Goal: Communication & Community: Answer question/provide support

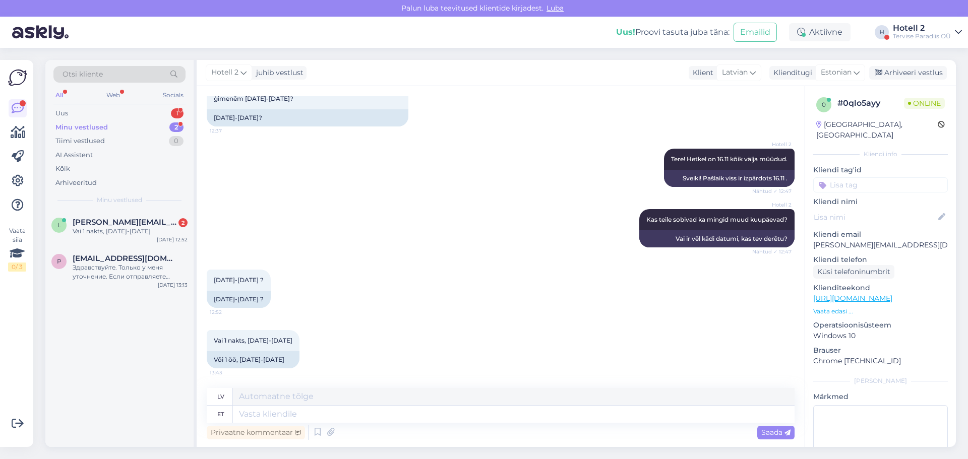
scroll to position [132, 0]
click at [274, 411] on textarea at bounding box center [514, 414] width 562 height 17
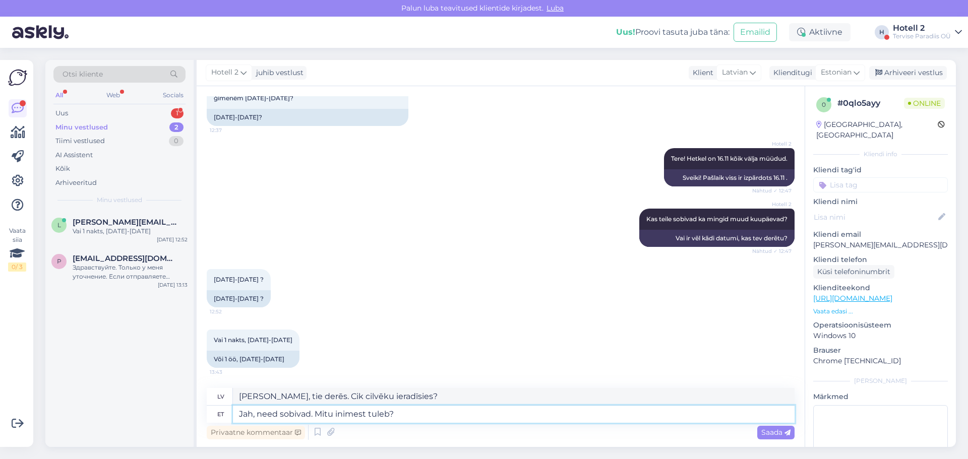
scroll to position [0, 0]
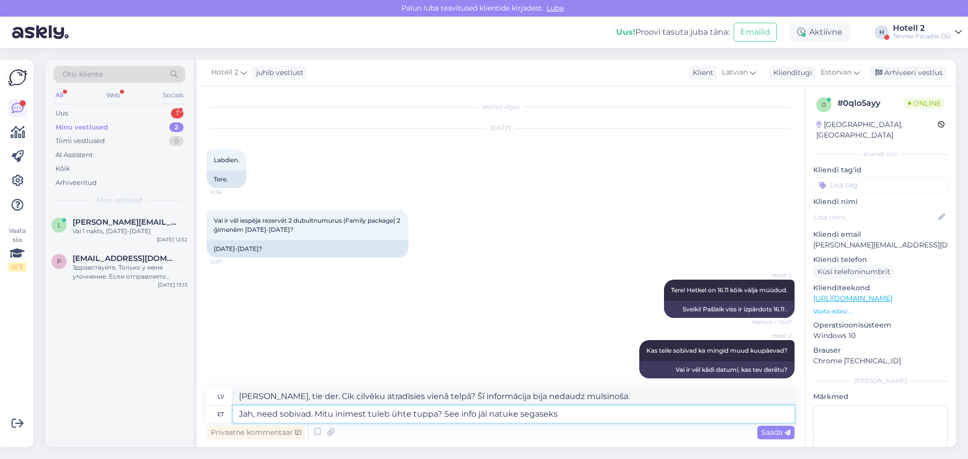
type textarea "Jah, need sobivad. Mitu inimest tuleb ühte tuppa? See info jäi natuke segaseks."
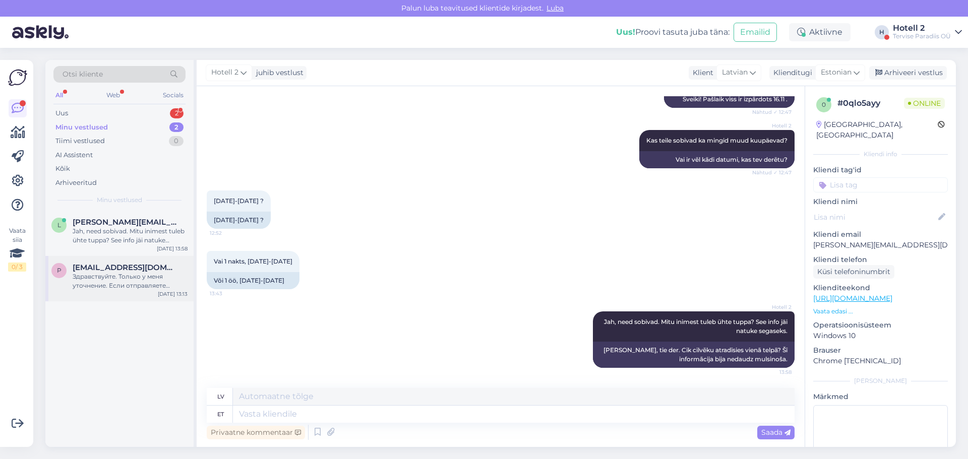
click at [140, 273] on div "Здравствуйте. Только у меня уточнение. Если отправляете Омнивой, то по адресу: …" at bounding box center [130, 281] width 115 height 18
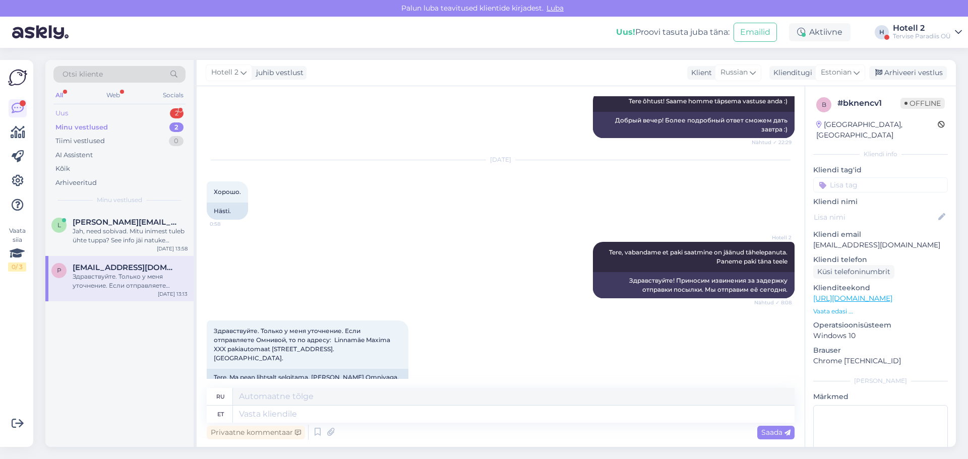
click at [124, 116] on div "Uus 2" at bounding box center [119, 113] width 132 height 14
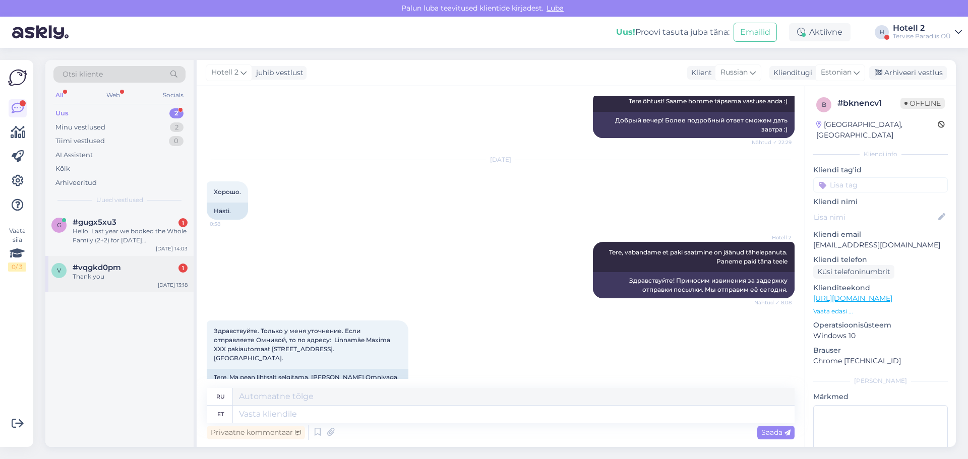
click at [147, 283] on div "v #vqgkd0pm 1 Thank you [DATE] 13:18" at bounding box center [119, 274] width 148 height 36
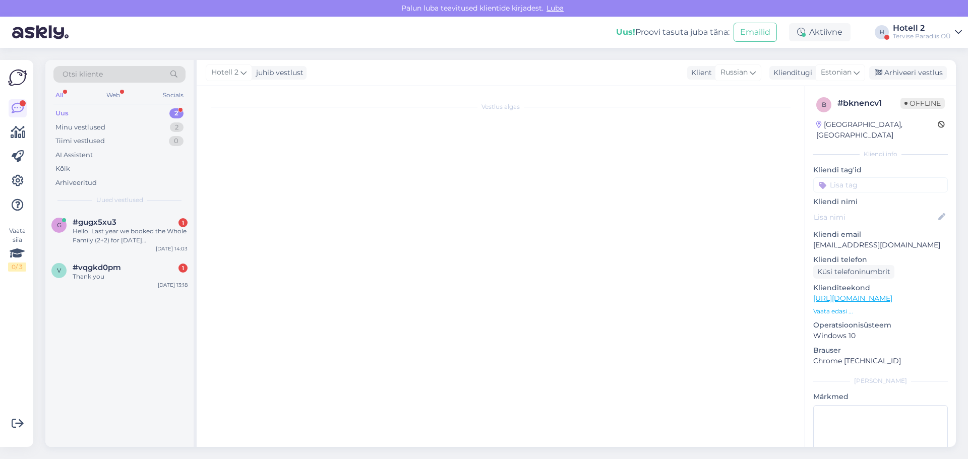
scroll to position [39, 0]
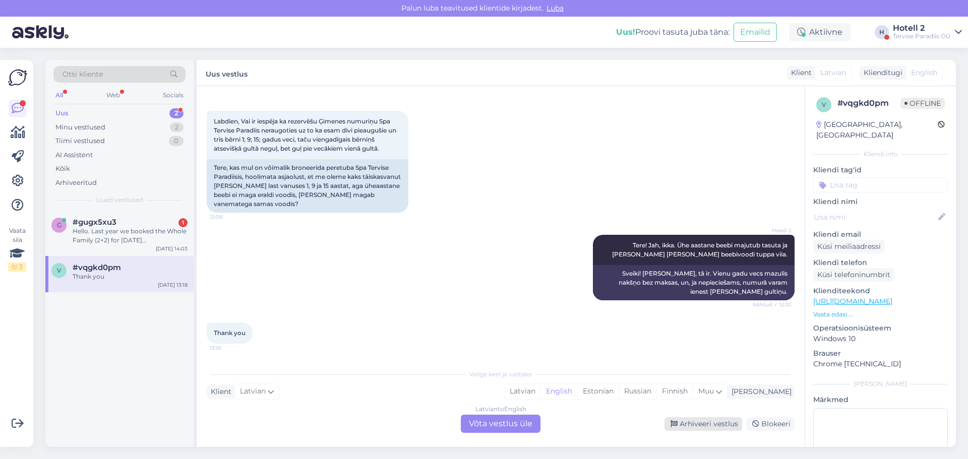
click at [710, 423] on div "Arhiveeri vestlus" at bounding box center [703, 424] width 78 height 14
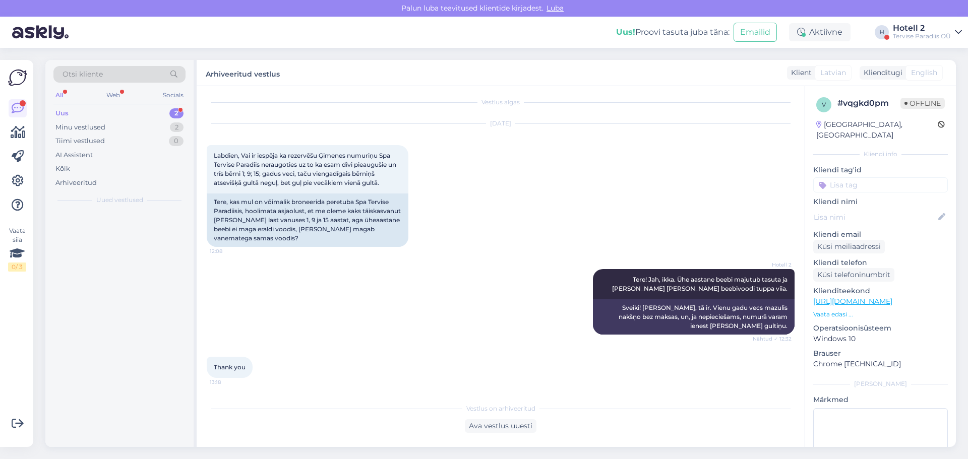
scroll to position [5, 0]
click at [125, 236] on div "Hello. Last year we booked the Whole Family (2+2) for [DATE][PERSON_NAME]. This…" at bounding box center [130, 236] width 115 height 18
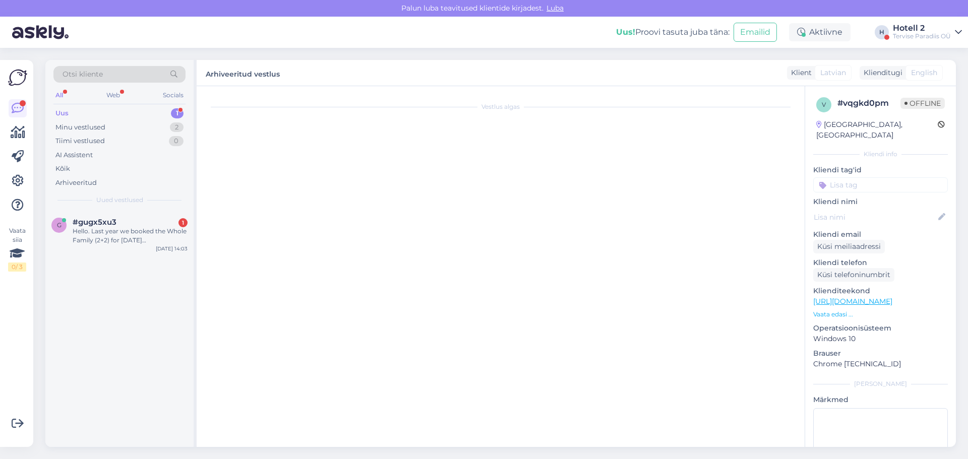
scroll to position [0, 0]
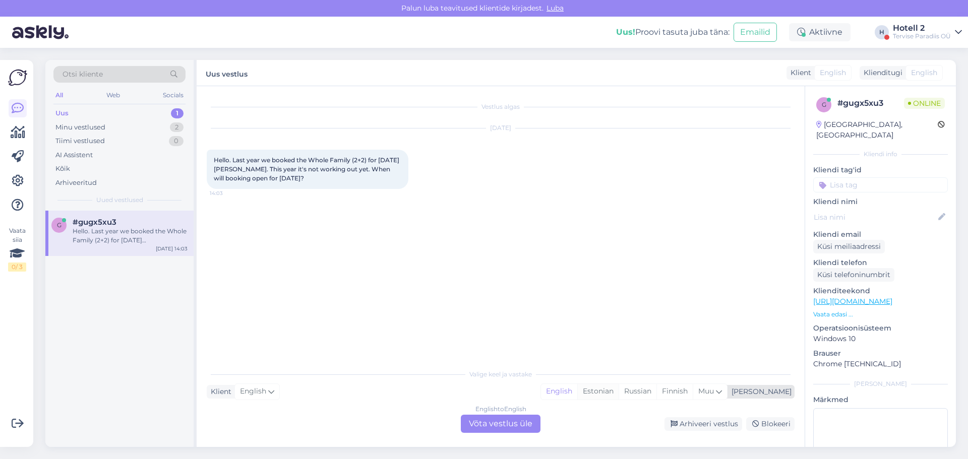
click at [618, 393] on div "Estonian" at bounding box center [597, 391] width 41 height 15
click at [519, 422] on div "English to Estonian Võta vestlus üle" at bounding box center [501, 424] width 80 height 18
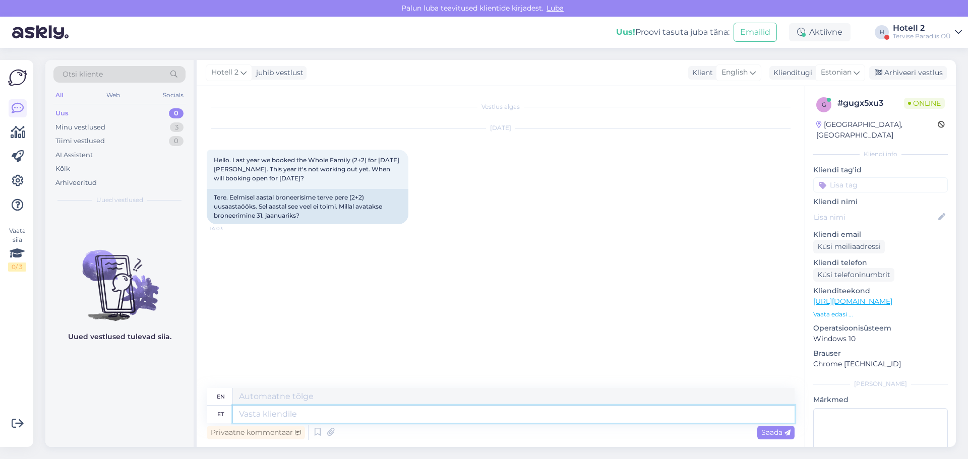
click at [276, 413] on textarea at bounding box center [514, 414] width 562 height 17
type textarea "Tere"
type textarea "Hello"
type textarea "Tere!"
type textarea "Hello!"
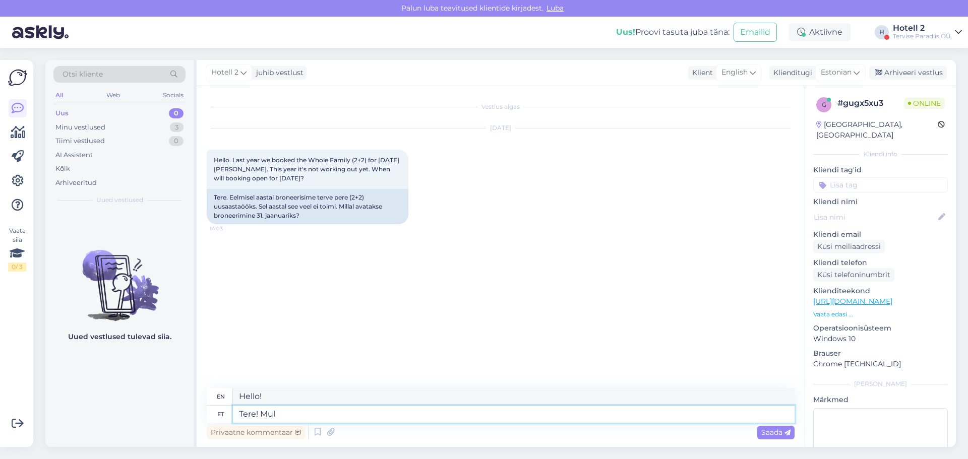
type textarea "Tere! Mul o"
type textarea "Hello! I have"
type textarea "Tere! Mul on hea m"
type textarea "Hello! I'm fine."
type textarea "Tere! Mul on hea meel, e"
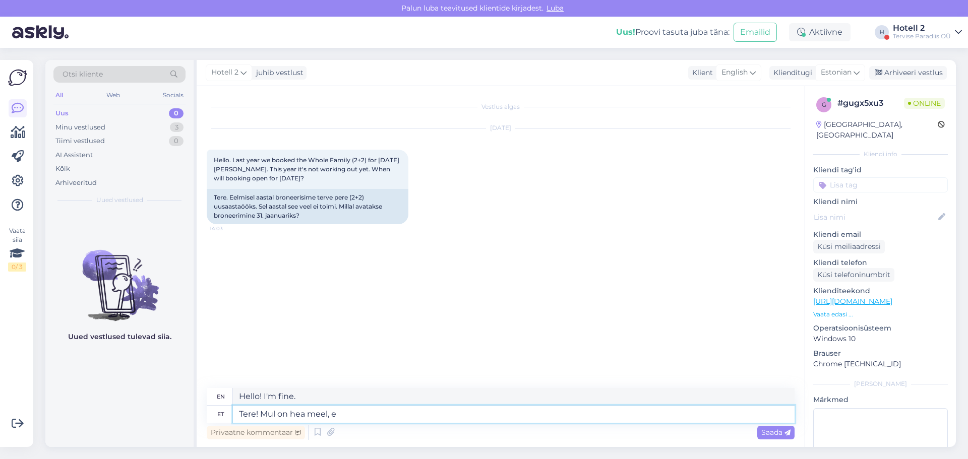
type textarea "Hello! I'm glad to meet you."
type textarea "Tere! Mul on hea meel, et s"
type textarea "Hello! I am glad that"
type textarea "Tere! Mul on hea meel, et soovite b"
type textarea "Hello! I'm glad you want to"
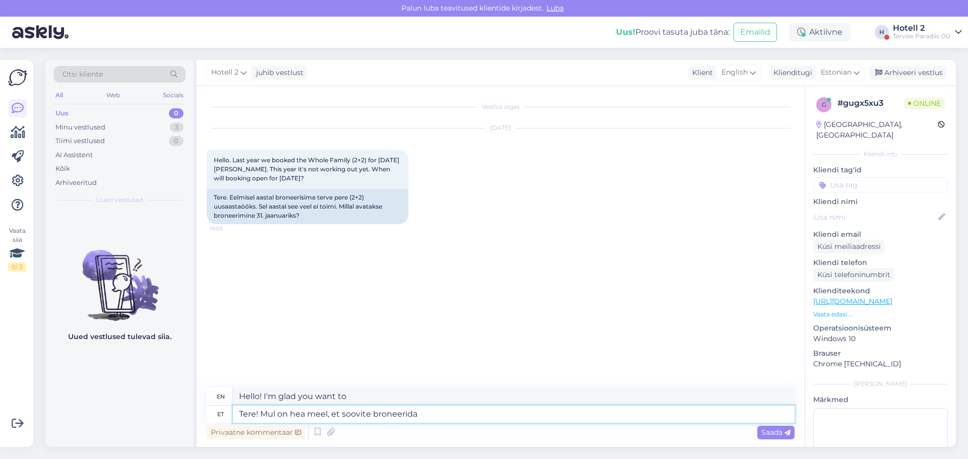
type textarea "Tere! Mul on hea meel, et soovite broneerida."
type textarea "Hello, I'm glad you're interested in booking."
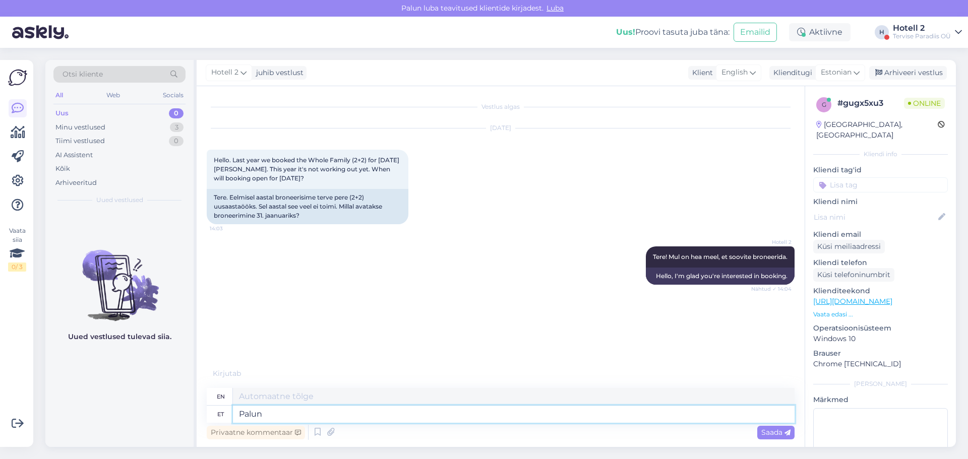
type textarea "Palun k"
type textarea "Please"
type textarea "Palun kirjutage e"
type textarea "Please write"
type textarea "Palun kirjutage e-mail"
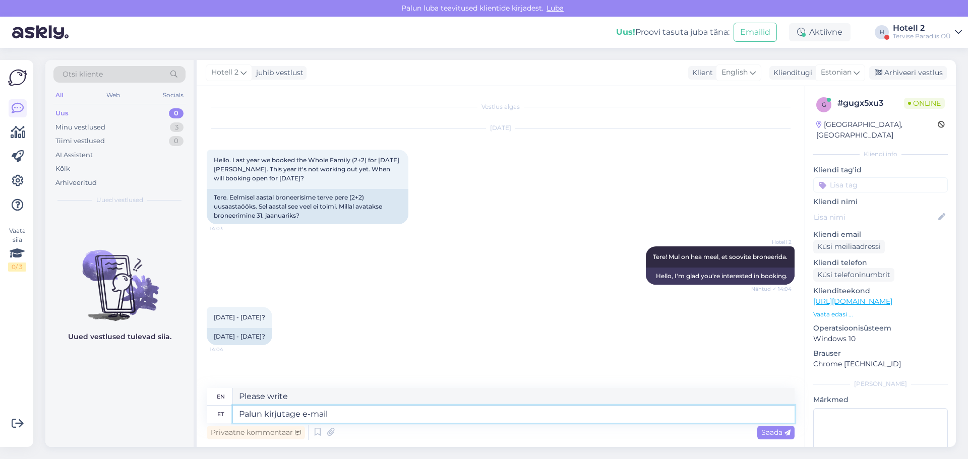
type textarea "Please write an e-mail."
type textarea "Palun kirjutage e-mail [EMAIL_ADDRESS][DOMAIN_NAME]"
type textarea "Please write an e-mail [EMAIL_ADDRESS][DOMAIN_NAME]."
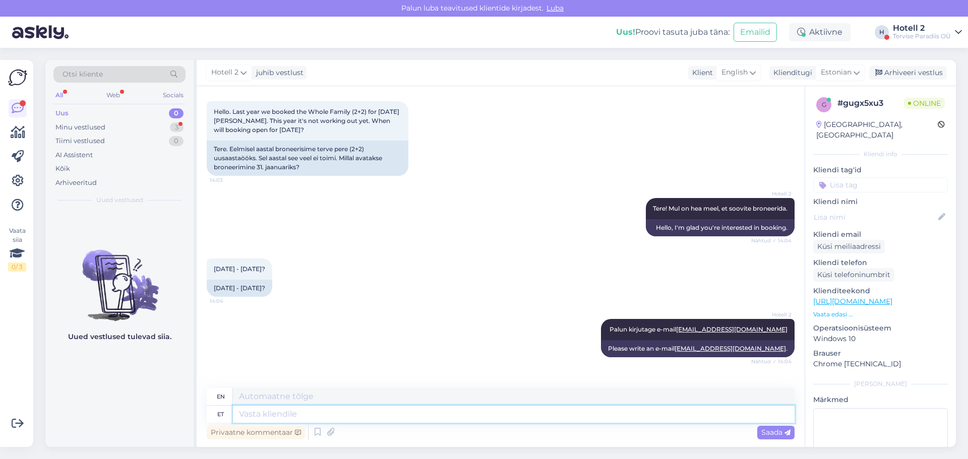
scroll to position [98, 0]
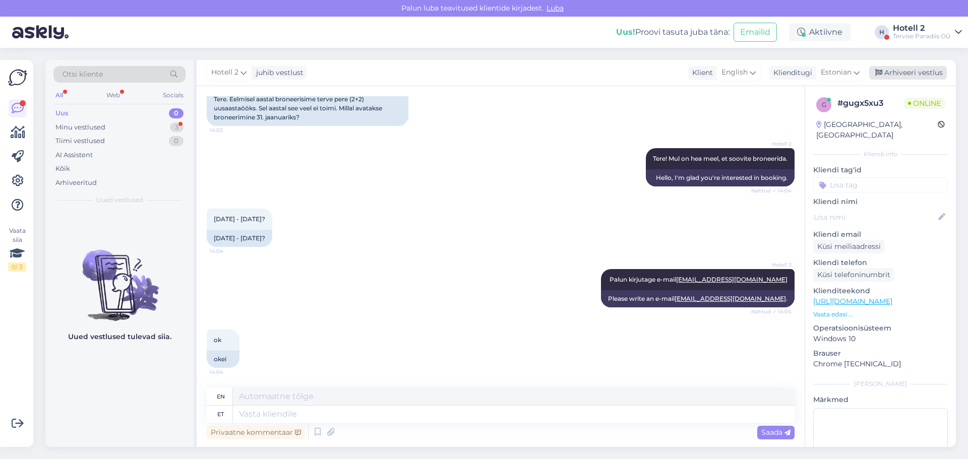
click at [915, 70] on div "Arhiveeri vestlus" at bounding box center [908, 73] width 78 height 14
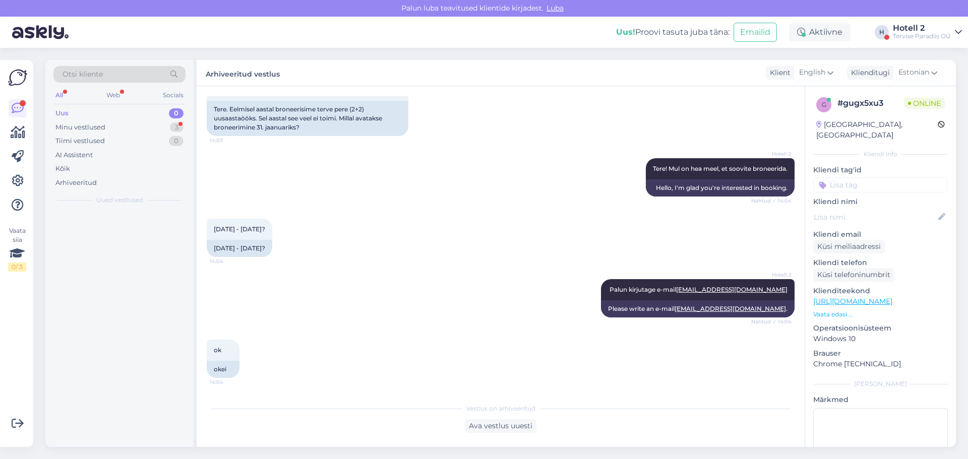
scroll to position [88, 0]
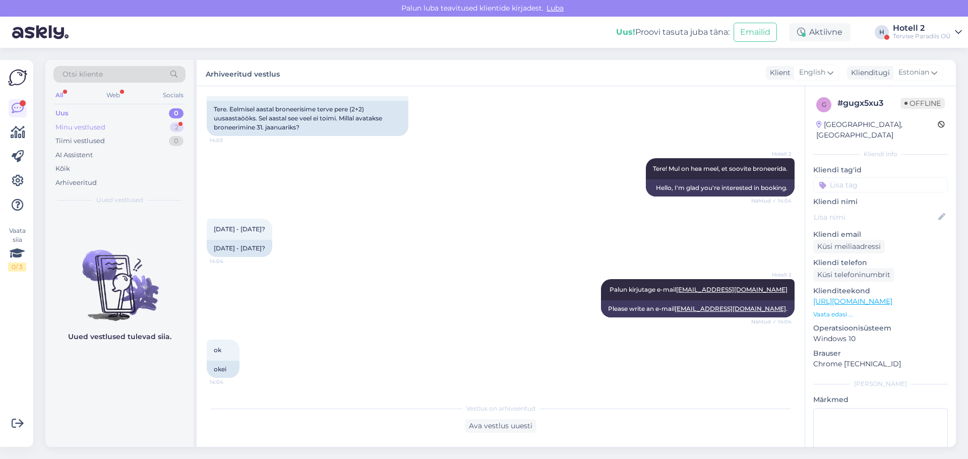
click at [119, 129] on div "Minu vestlused 2" at bounding box center [119, 127] width 132 height 14
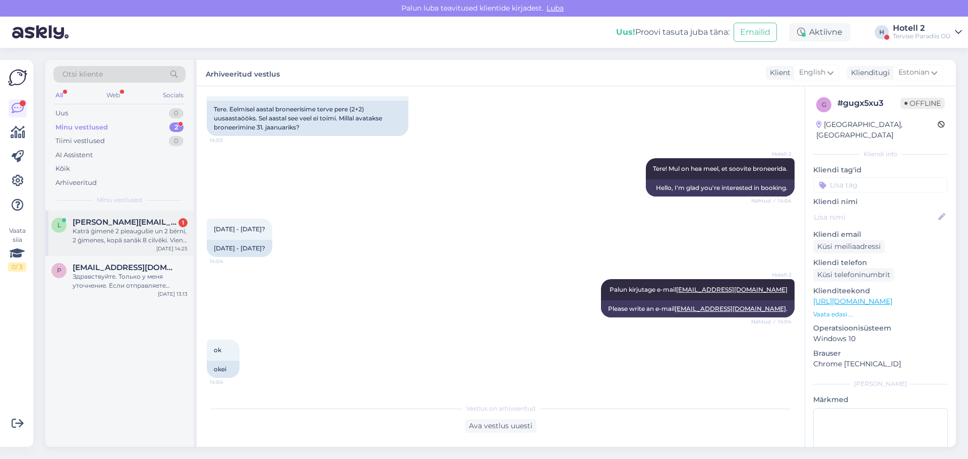
click at [148, 226] on span "[PERSON_NAME][EMAIL_ADDRESS][DOMAIN_NAME]" at bounding box center [125, 222] width 105 height 9
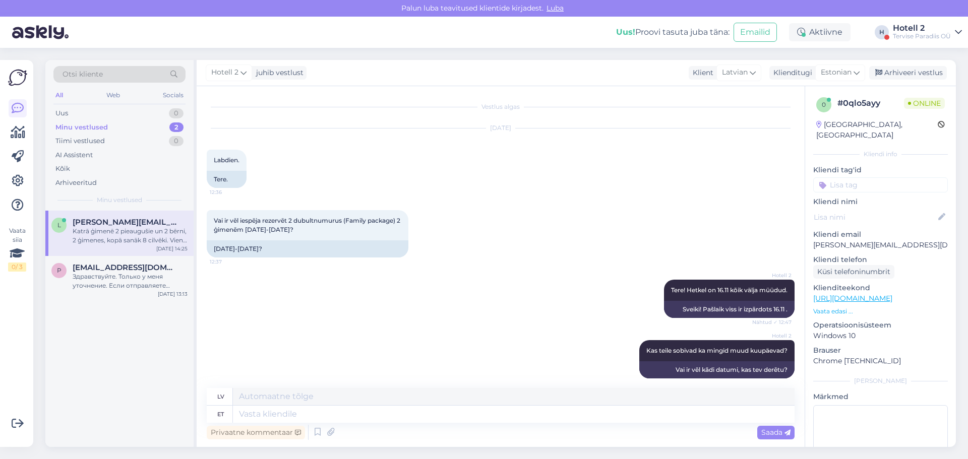
scroll to position [325, 0]
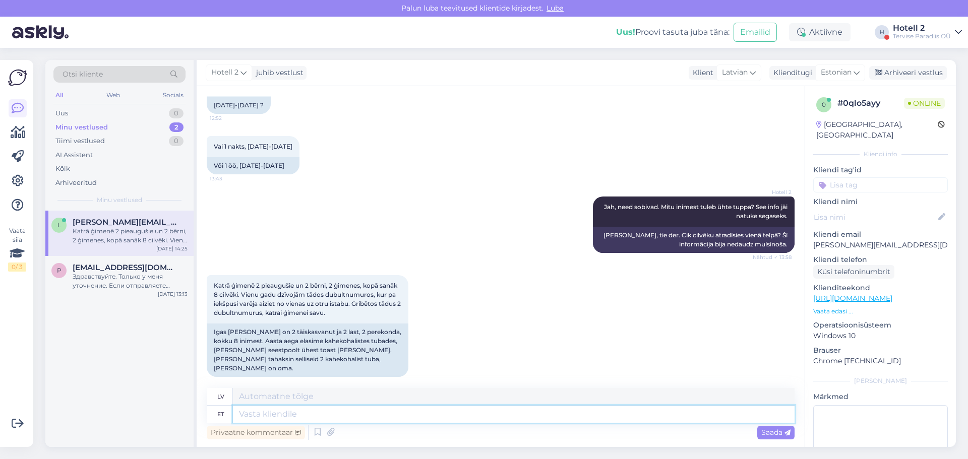
click at [260, 413] on textarea at bounding box center [514, 414] width 562 height 17
type textarea "Selge."
type textarea "Skaidrs."
type textarea "Selge. Tänan i"
type textarea "Labi. Paldies."
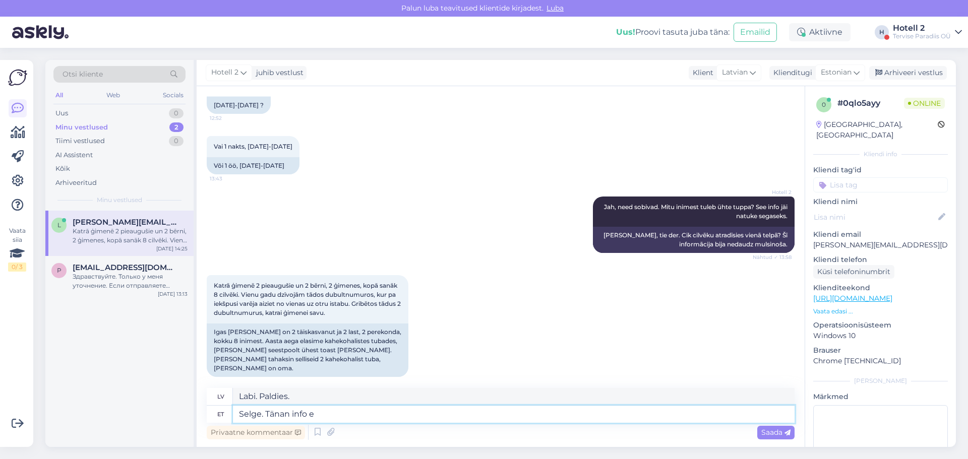
type textarea "Selge. Tänan info ee"
type textarea "Labi. Paldies par informāciju."
type textarea "Selge. Tänan info eest. Saame pak"
type textarea "Labi. Paldies par informāciju. Mēs to dabūsim."
type textarea "Selge. Tänan info eest. Saame pakkuda"
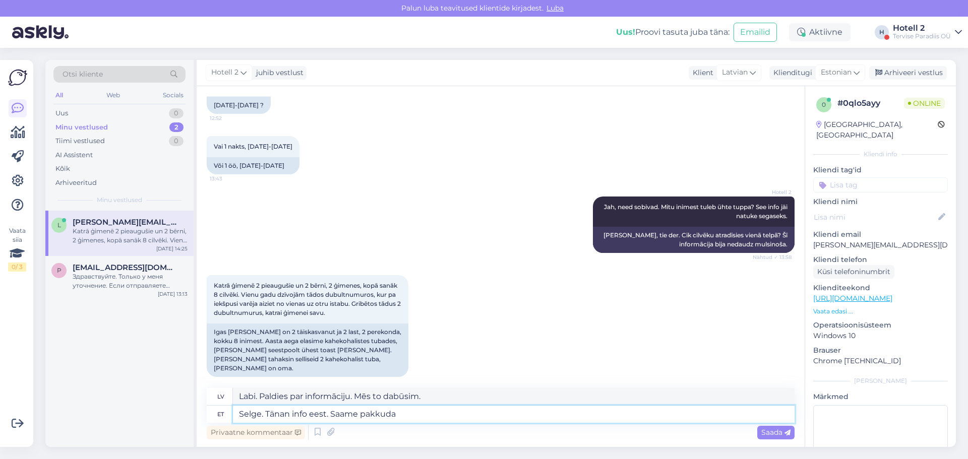
type textarea "Labi. Paldies par informāciju. Varam piedāvāt."
type textarea "Selge. Tänan info eest. Saame pakkuda teile so"
type textarea "Labi. Paldies par informāciju. Mēs varam jums piedāvāt"
type textarea "Selge. Tänan info eest. Saame pakkuda teile soovitud tu"
type textarea "Labi. Paldies par informāciju. Mēs varam jums piedāvāt to, ko vēlaties."
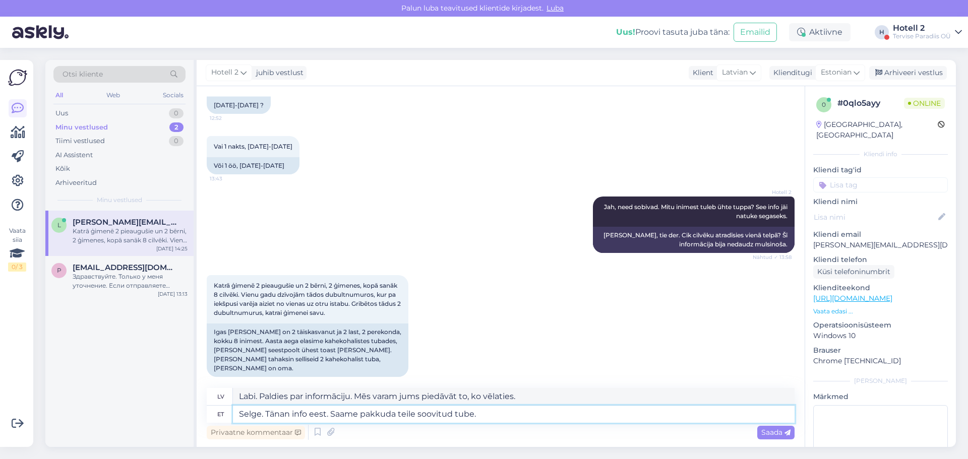
type textarea "Selge. Tänan info eest. Saame pakkuda teile soovitud tube."
type textarea "Labi. Paldies par informāciju. Mēs varam jums piedāvāt vēlamās istabas."
type textarea "Selge. Tänan info eest. Saame pakkuda teile soovitud tube. Üks t"
type textarea "Labi. Paldies par informāciju. Mēs varam jums piedāvāt jūsu vēlamās istabas. [P…"
type textarea "Selge. Tänan info eest. Saame pakkuda teile soovitud tube. Üks tuba"
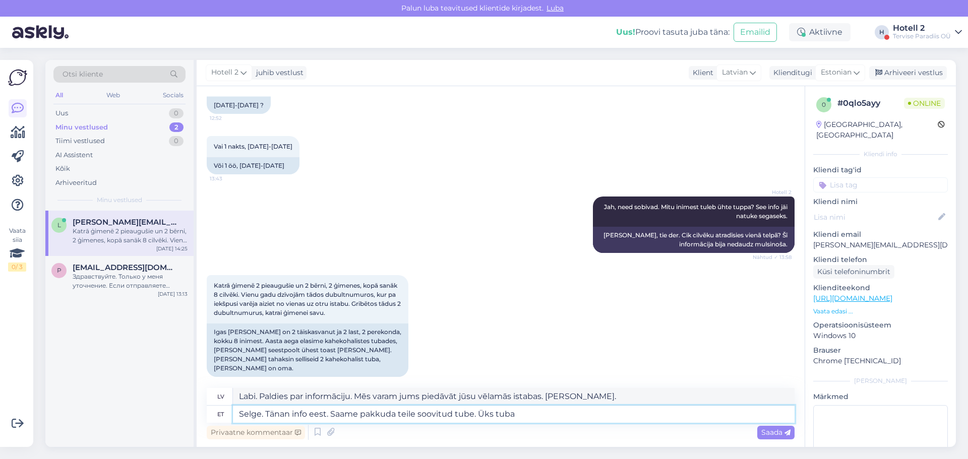
type textarea "Labi. Paldies par informāciju. Mēs varam jums piedāvāt jūsu vēlamās istabas. Vi…"
type textarea "Selge. Tänan info eest. Saame pakkuda teile soovitud tube. Üks tuba on"
type textarea "Labi. Paldies par informāciju. Mēs varam jums piedāvāt jūsu vēlamās istabas. Vi…"
type textarea "Selge. Tänan info eest. Saame pakkuda teile soovitud tube. Üks tuba on 17."
type textarea "Labi. Paldies par informāciju. Mēs varam jums piedāvāt vēlamās istabas. Viena i…"
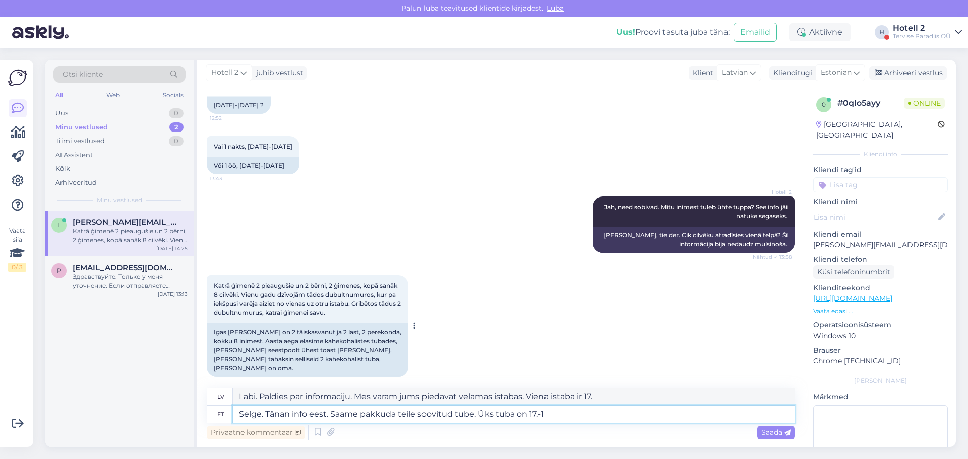
type textarea "Selge. Tänan info eest. Saame pakkuda teile soovitud tube. Üks tuba on 17.-18"
type textarea "Labi. Paldies par informāciju. Mēs varam piedāvāt jums vēlamās istabas. Viena i…"
type textarea "Selge. Tänan info eest. Saame pakkuda teile soovitud tube. Üks tuba on 17.-18. n"
type textarea "Labi. Paldies par informāciju. Mēs varam jums piedāvāt jūsu vēlamās istabas. [G…"
type textarea "Selge. Tänan info eest. Saame pakkuda teile soovitud tube. Üks tuba on [DATE]-[…"
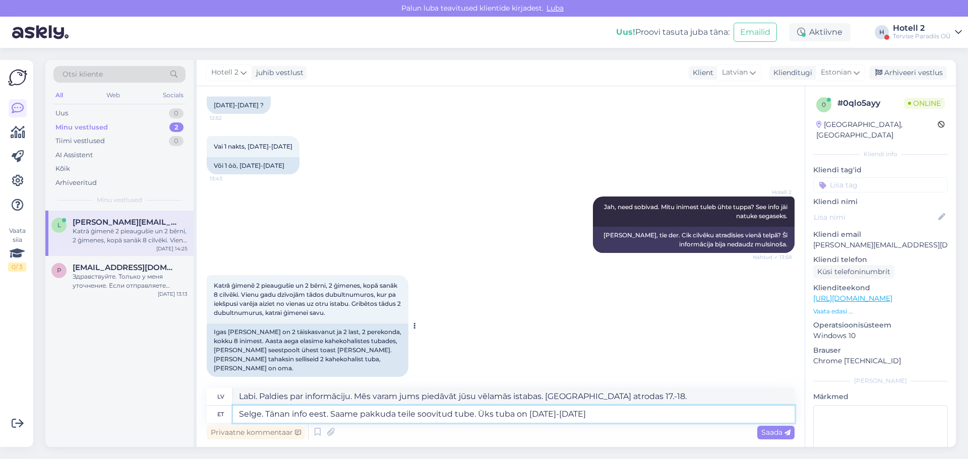
type textarea "Labi. Paldies par informāciju. Mēs varam piedāvāt jums vēlamās istabas. [PERSON…"
type textarea "Selge. Tänan info eest. Saame pakkuda teile soovitud tube. Üks tuba on [DATE]-[…"
type textarea "Labi. Paldies par informāciju. Mēs varam piedāvāt jums vēlamās istabas. [PERSON…"
type textarea "Selge. Tänan info eest. Saame pakkuda teile soovitud tube. Üks tuba on [DATE]-[…"
type textarea "Labi. Paldies par informāciju. Mēs varam piedāvāt jums vēlamos numurus. [PERSON…"
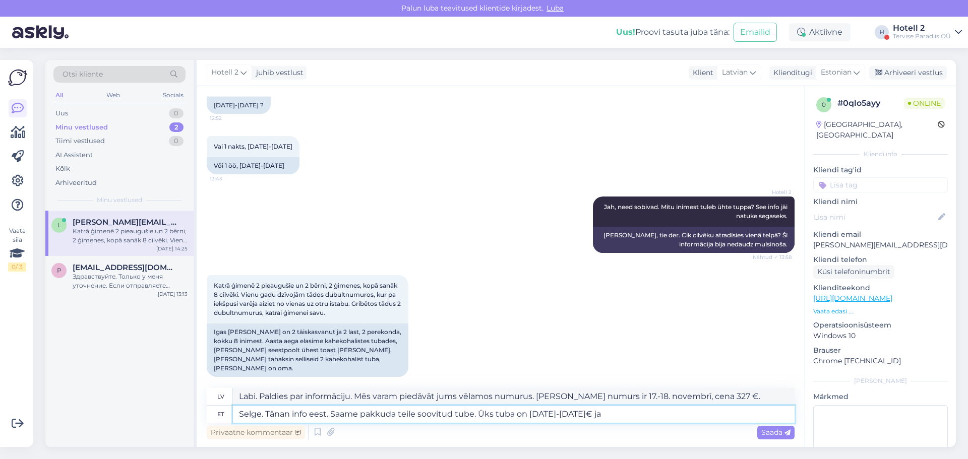
type textarea "Selge. Tänan info eest. Saame pakkuda teile soovitud tube. Üks tuba on [DATE]-[…"
type textarea "Labi. Paldies par informāciju. Mēs varam piedāvāt jums vēlamos numurus. [PERSON…"
type textarea "Selge. Tänan info eest. Saame pakkuda teile soovitud tube. Üks tuba on [DATE]-[…"
type textarea "Labi. Paldies par informāciju. Mēs varam piedāvāt jums vēlamos numurus. [PERSON…"
type textarea "Selge. Tänan info eest. Saame pakkuda teile soovitud tube. Üks tuba on [DATE]-[…"
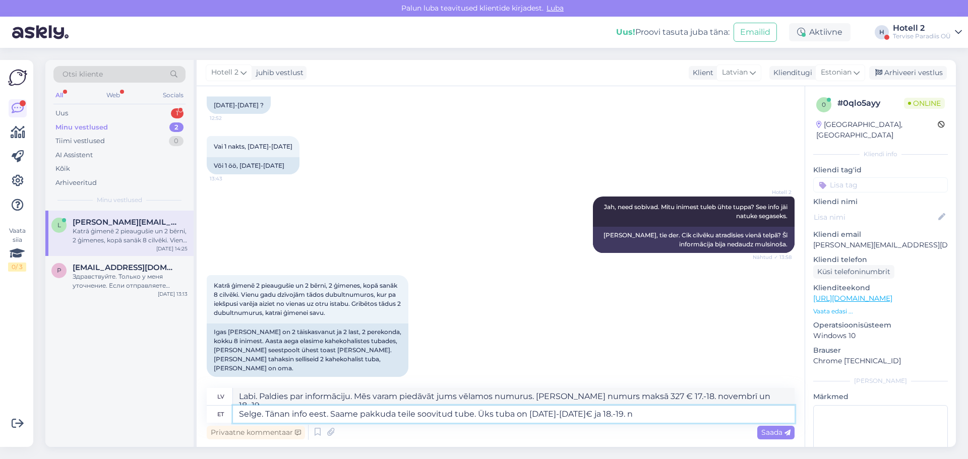
type textarea "Labi. Paldies par informāciju. Mēs varam jums piedāvāt jūsu vēlamās istabas. Vi…"
type textarea "Selge. Tänan info eest. Saame pakkuda teile soovitud tube. Üks tuba on [DATE]-[…"
type textarea "Labi. Paldies par informāciju. Mēs varam jums piedāvāt jūsu vēlamās istabas. Vi…"
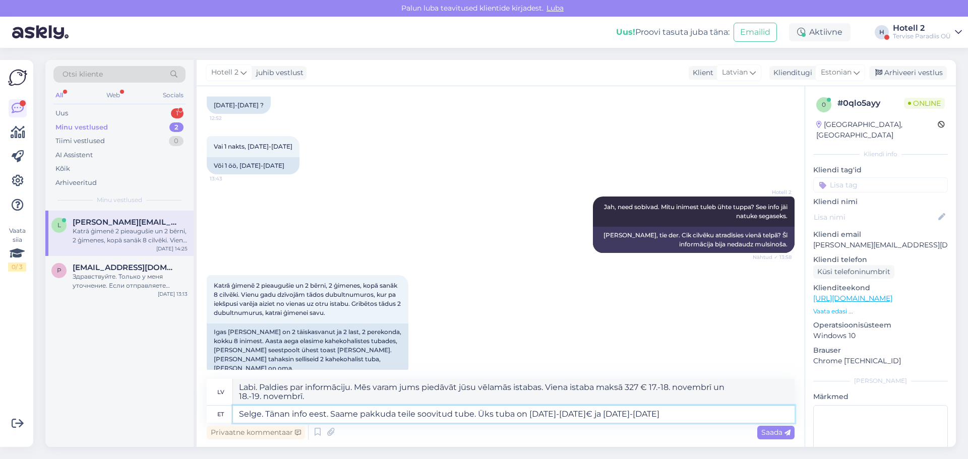
type textarea "Selge. Tänan info eest. Saame pakkuda teile soovitud tube. Üks tuba on [DATE]-[…"
type textarea "Labi. Paldies par informāciju. Mēs varam piedāvāt jums vēlamos numurus. [PERSON…"
type textarea "Selge. Tänan info eest. Saame pakkuda teile soovitud tube. Üks tuba on [DATE]-[…"
type textarea "Labi. Paldies par informāciju. Mēs varam jums piedāvāt jūsu vēlamos numurus. [P…"
click at [495, 411] on textarea "Selge. Tänan info eest. Saame pakkuda teile soovitud tube. Üks tuba on [DATE]-[…" at bounding box center [514, 414] width 562 height 17
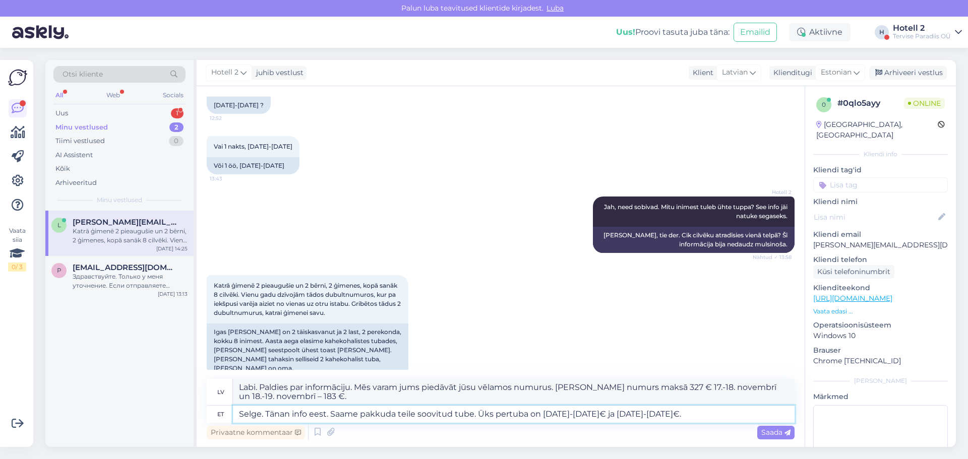
type textarea "Selge. Tänan info eest. Saame pakkuda teile soovitud tube. Üks peretuba on [DAT…"
type textarea "Labi. Paldies par informāciju. Mēs varam jums piedāvāt jūsu vēlamās istabas. [P…"
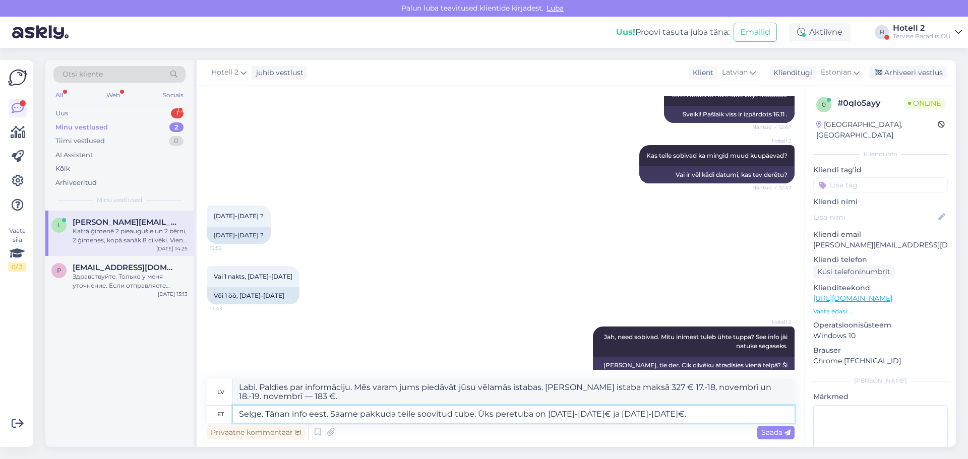
scroll to position [334, 0]
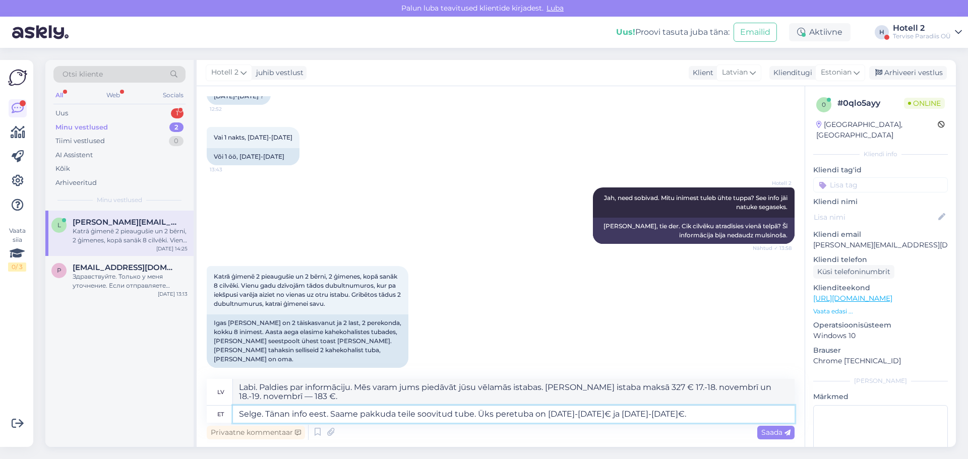
click at [690, 413] on textarea "Selge. Tänan info eest. Saame pakkuda teile soovitud tube. Üks peretuba on [DAT…" at bounding box center [514, 414] width 562 height 17
type textarea "Selge. Tänan info eest. Saame pakkuda teile soovitud tube. Üks peretuba on [DAT…"
type textarea "Labi. Paldies par informāciju. Mēs varam jums piedāvāt jūsu vēlamos numurus. [P…"
type textarea "Selge. Tänan info eest. Saame pakkuda teile soovitud tube. Üks peretuba on [DAT…"
type textarea "Labi. Paldies par informāciju. Mēs varam jums piedāvāt jūsu vēlamos numurus. [P…"
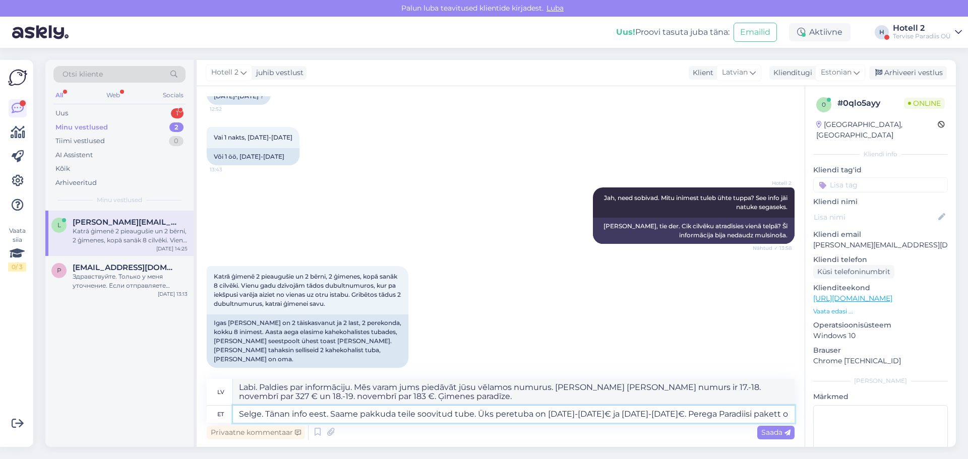
type textarea "Selge. Tänan info eest. Saame pakkuda teile soovitud tube. Üks peretuba on [DAT…"
type textarea "Labi. Paldies par informāciju. Mēs varam piedāvāt jums vēlamos numurus. [PERSON…"
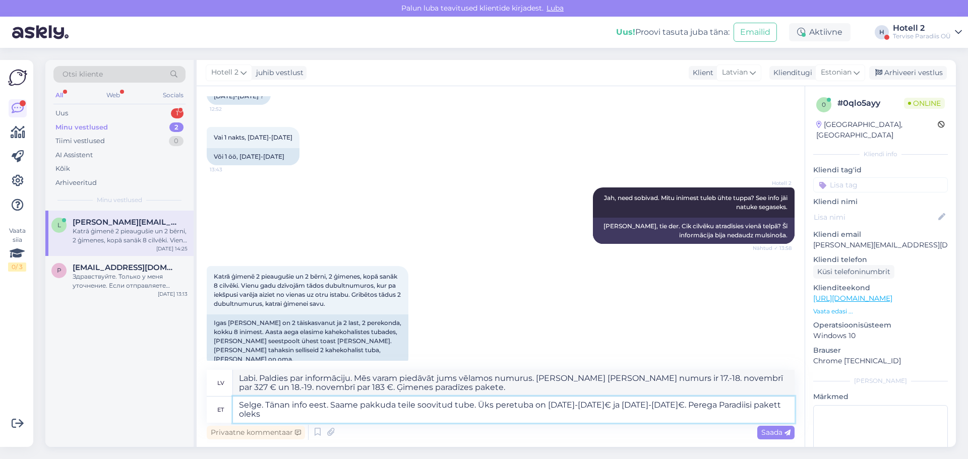
type textarea "Selge. Tänan info eest. Saame pakkuda teile soovitud tube. Üks peretuba on [DAT…"
type textarea "Labi. Paldies par informāciju. Mēs varam jums piedāvāt jūsu vēlamos numurus. [P…"
click at [679, 405] on textarea "Selge. Tänan info eest. Saame pakkuda teile soovitud tube. Üks peretuba on [DAT…" at bounding box center [514, 410] width 562 height 26
type textarea "Selge. Tänan info eest. Saame pakkuda teile soovitud tube. Üks peretuba on [DAT…"
type textarea "Labi. Paldies par informāciju. Mēs varam piedāvāt jums vēlamos numurus. [PERSON…"
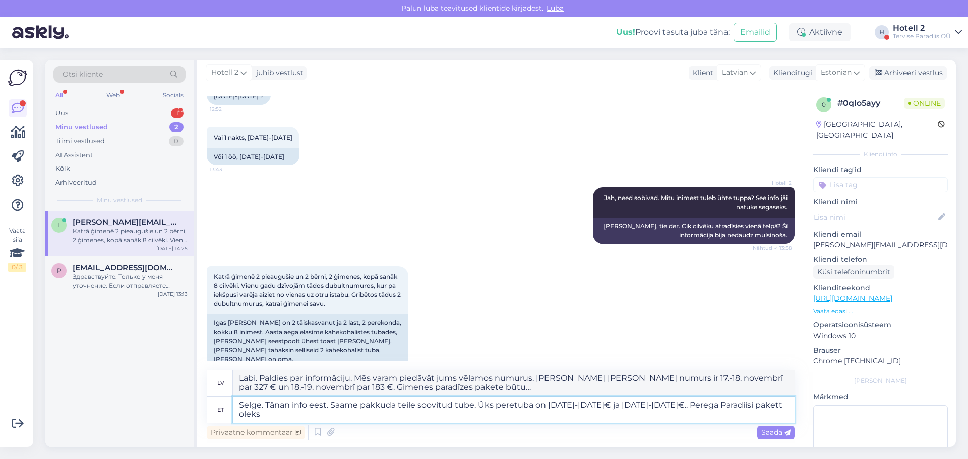
type textarea "Selge. Tänan info eest. Saame pakkuda teile soovitud tube. Üks peretuba on [DAT…"
type textarea "Labi. Paldies par informāciju. Mēs varam jums piedāvāt jūsu vēlamos numurus. [P…"
type textarea "Selge. Tänan info eest. Saame pakkuda teile soovitud tube. Üks peretuba on [DAT…"
type textarea "Labi. Paldies par informāciju. Mēs varam jums piedāvāt jūsu vēlamos numurus. [P…"
type textarea "Selge. Tänan info eest. Saame pakkuda teile soovitud tube. Üks peretuba on [DAT…"
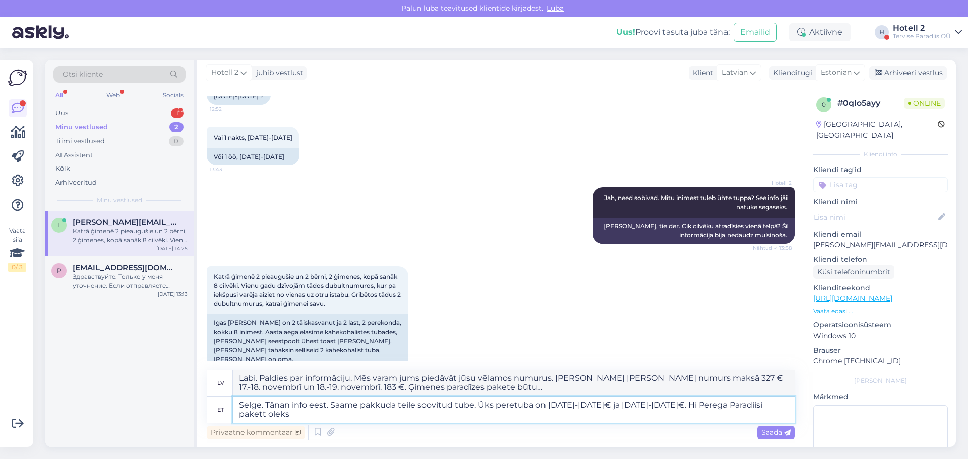
type textarea "Labi. Paldies par informāciju. Mēs varam jums piedāvāt jūsu vēlamos numurus. [P…"
type textarea "Selge. Tänan info eest. Saame pakkuda teile soovitud tube. Üks peretuba on [DAT…"
type textarea "Labi. Paldies par informāciju. Mēs varam jums piedāvāt jūsu vēlamos numurus. [P…"
type textarea "Selge. Tänan info eest. Saame pakkuda teile soovitud tube. Üks peretuba on [DAT…"
type textarea "Labi. Paldies par informāciju. Mēs varam jums piedāvāt jūsu vēlamos numurus. [P…"
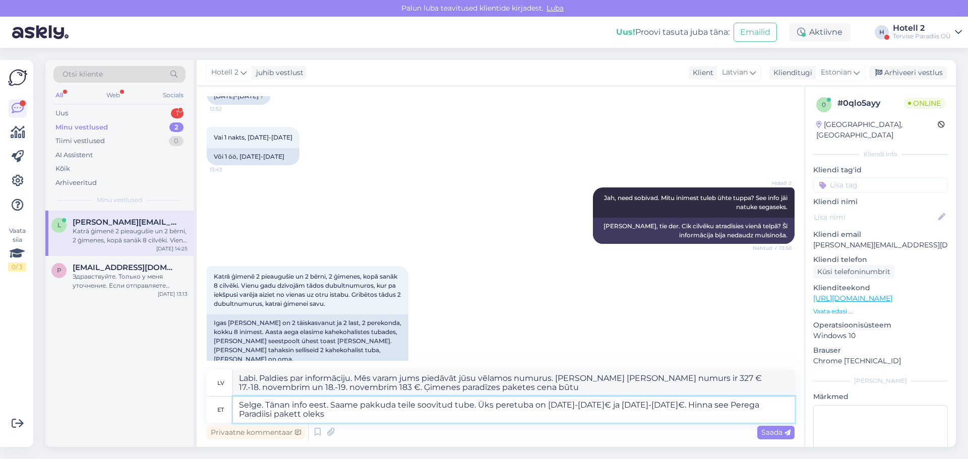
type textarea "Selge. Tänan info eest. Saame pakkuda teile soovitud tube. Üks peretuba on [DAT…"
type textarea "Labi. Paldies par informāciju. Mēs varam jums piedāvāt jūsu vēlamos numurus. [P…"
type textarea "Selge. Tänan info eest. Saame pakkuda teile soovitud tube. Üks peretuba on [DAT…"
type textarea "Labi. Paldies par informāciju. Mēs varam jums piedāvāt jūsu vēlamos numurus. [P…"
type textarea "Selge. Tänan info eest. Saame pakkuda teile soovitud tube. Üks peretuba on [DAT…"
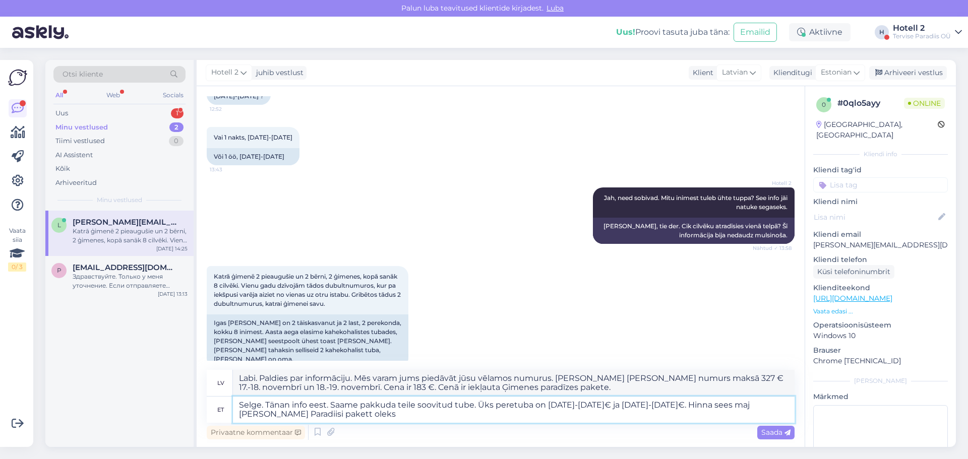
type textarea "Labi. Paldies par informāciju. Mēs varam piedāvāt jums vēlamos numurus. [PERSON…"
type textarea "Selge. Tänan info eest. Saame pakkuda teile soovitud tube. Üks peretuba on [DAT…"
type textarea "Labi. Paldies par informāciju. Mēs varam piedāvāt jums vēlamos numurus. [PERSON…"
type textarea "Selge. Tänan info eest. Saame pakkuda teile soovitud tube. Üks peretuba on [DAT…"
type textarea "Skaidrs. Paldies par informāciju. Mēs varam piedāvāt jums vēlamos numurus. [PER…"
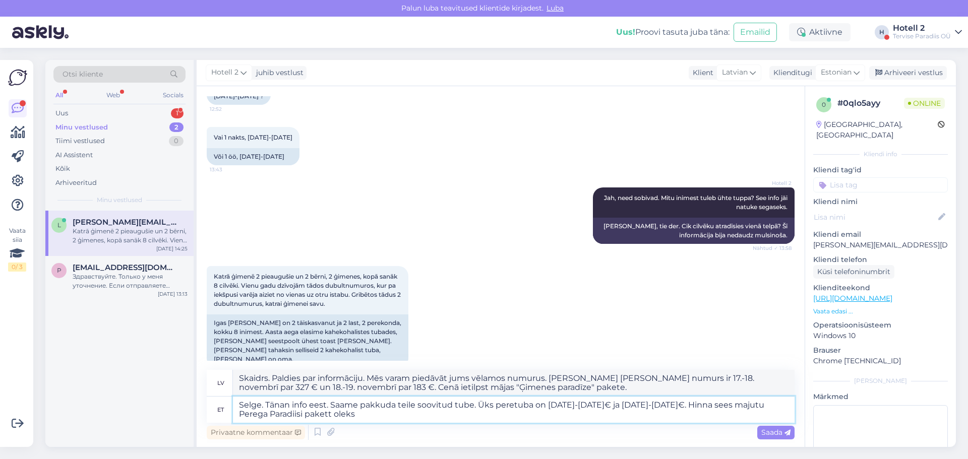
type textarea "Selge. Tänan info eest. Saame pakkuda teile soovitud tube. Üks peretuba on [DAT…"
type textarea "Labi. Paldies par informāciju. Mēs varam piedāvāt jums vēlamos numurus. [PERSON…"
type textarea "Selge. Tänan info eest. Saame pakkuda teile soovitud tube. Üks peretuba on [DAT…"
type textarea "Labi. Paldies par informāciju. Mēs varam jums piedāvāt jūsu vēlamos numurus. [P…"
type textarea "Selge. Tänan info eest. Saame pakkuda teile soovitud tube. Üks peretuba on [DAT…"
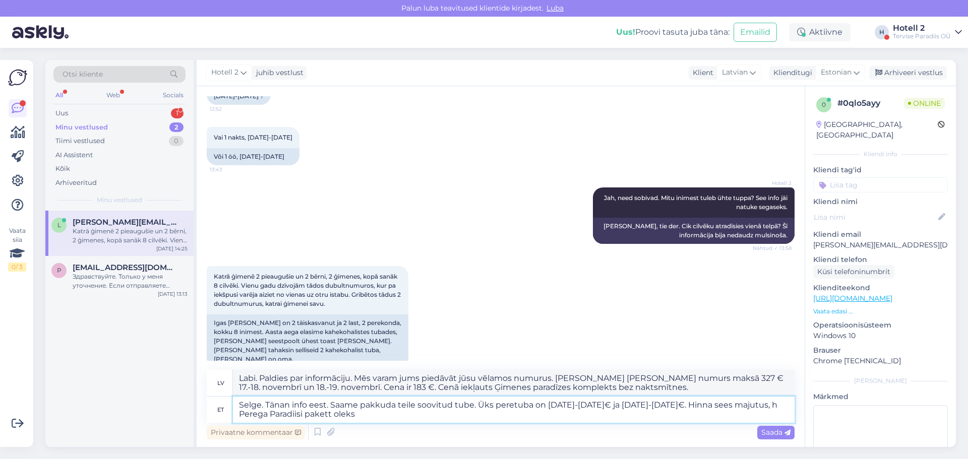
type textarea "Labi. Paldies par informāciju. Mēs varam piedāvāt jums vēlamos numurus. [PERSON…"
type textarea "Selge. Tänan info eest. Saame pakkuda teile soovitud tube. Üks peretuba on [DAT…"
type textarea "Skaidrs. Paldies par informāciju. Mēs varam piedāvāt jums vēlamos numurus. [PER…"
type textarea "Selge. Tänan info eest. Saame pakkuda teile soovitud tube. Üks peretuba on [DAT…"
type textarea "Skaidrs. Paldies par informāciju. Mēs varam piedāvāt jums vēlamos numurus. [PER…"
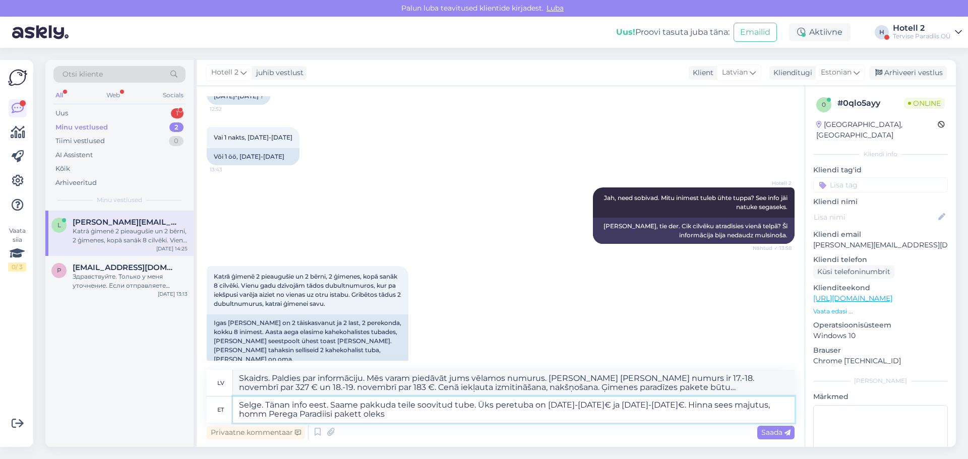
type textarea "Selge. Tänan info eest. Saame pakkuda teile soovitud tube. Üks peretuba on [DAT…"
type textarea "Skaidrs. Paldies par informāciju. Mēs varam piedāvāt jums vēlamos numurus. [PER…"
type textarea "Selge. Tänan info eest. Saame pakkuda teile soovitud tube. Üks peretuba on [DAT…"
type textarea "Skaidrs. Paldies par informāciju. Mēs varam piedāvāt jums vēlamos numurus. [PER…"
type textarea "Selge. Tänan info eest. Saame pakkuda teile soovitud tube. Üks peretuba on [DAT…"
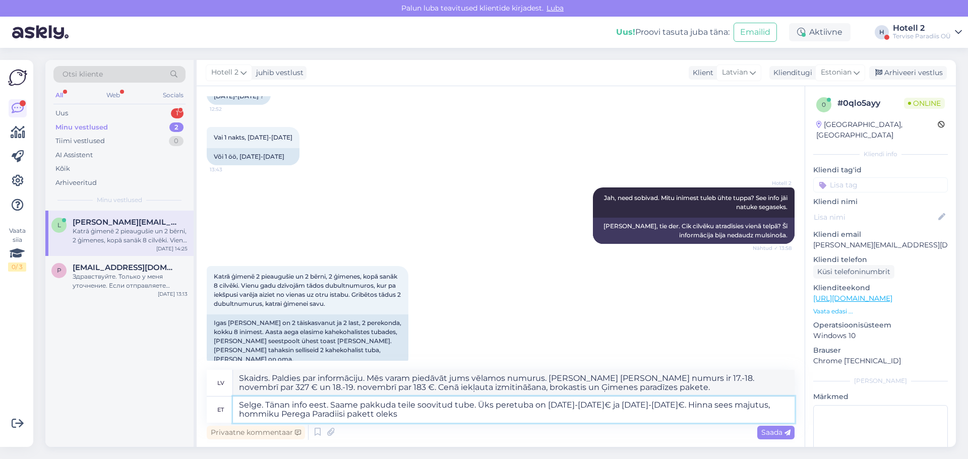
type textarea "Labi. Paldies par informāciju. Mēs varam jums piedāvāt jūsu vēlamās istabas. [P…"
type textarea "Selge. Tänan info eest. Saame pakkuda teile soovitud tube. Üks peretuba on [DAT…"
type textarea "Labi. Paldies par informāciju. Mēs varam piedāvāt jums vēlamos numurus. [PERSON…"
type textarea "Selge. Tänan info eest. Saame pakkuda teile soovitud tube. Üks peretuba on [DAT…"
type textarea "Labi. Paldies par informāciju. Mēs varam jums piedāvāt jūsu vēlamās istabas. [P…"
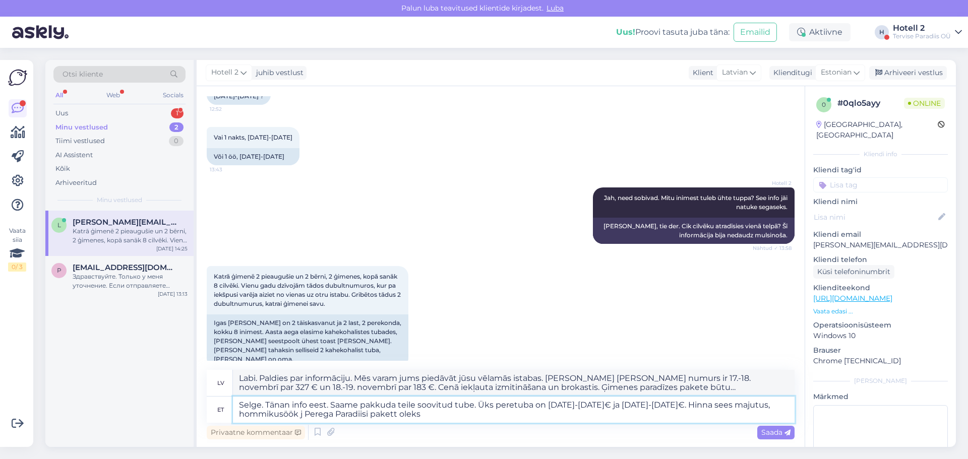
type textarea "Selge. Tänan info eest. Saame pakkuda teile soovitud tube. Üks peretuba on [DAT…"
type textarea "Labi. Paldies par informāciju. Mēs varam piedāvāt jums vēlamos numurus. [PERSON…"
type textarea "Selge. Tänan info eest. Saame pakkuda teile soovitud tube. Üks peretuba on [DAT…"
type textarea "Labi. Paldies par informāciju. Mēs varam piedāvāt jums vēlamos numurus. [PERSON…"
type textarea "Selge. Tänan info eest. Saame pakkuda teile soovitud tube. Üks peretuba on [DAT…"
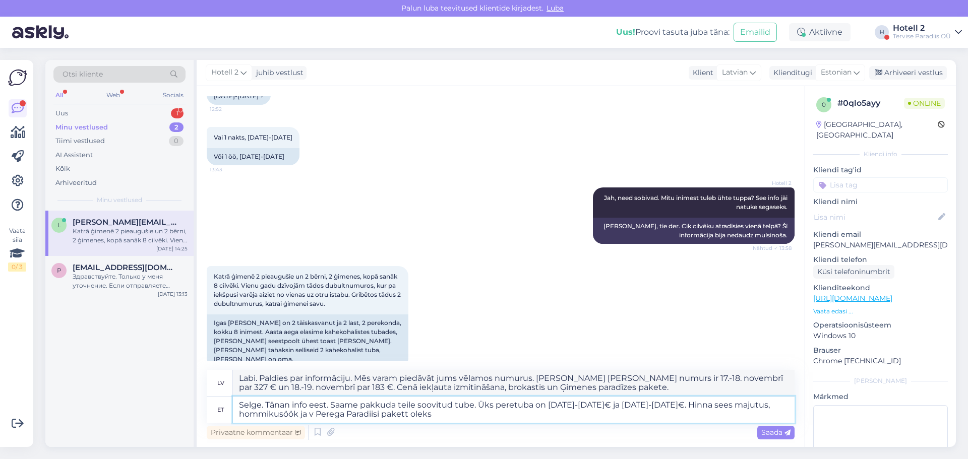
type textarea "Labi. Paldies par informāciju. Mēs varam jums piedāvāt jūsu vēlamās istabas. [P…"
type textarea "Selge. Tänan info eest. Saame pakkuda teile soovitud tube. Üks peretuba on [DAT…"
type textarea "Labi. Paldies par informāciju. Mēs varam piedāvāt jums vēlamos numurus. [PERSON…"
type textarea "Selge. Tänan info eest. Saame pakkuda teile soovitud tube. Üks peretuba on [DAT…"
type textarea "Labi. Paldies par informāciju. Mēs varam jums piedāvāt jūsu vēlamās istabas. [P…"
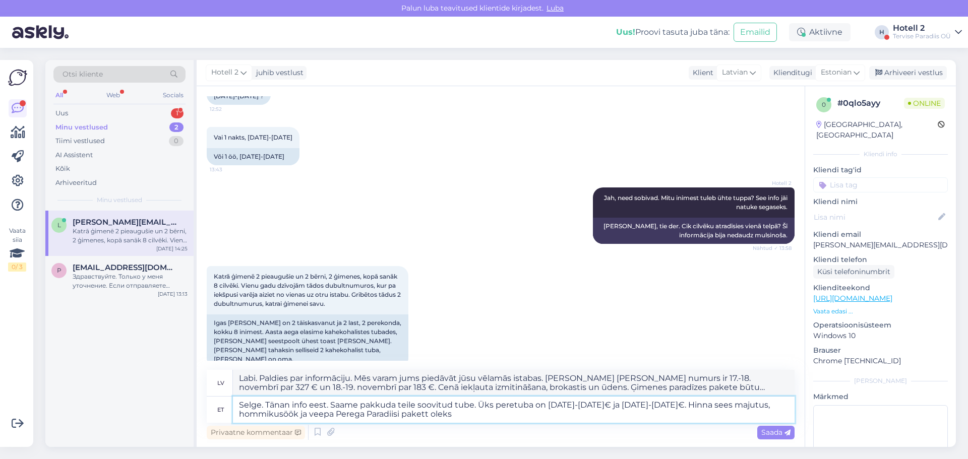
type textarea "Selge. Tänan info eest. Saame pakkuda teile soovitud tube. Üks peretuba on [DAT…"
type textarea "Labi. Paldies par informāciju. Mēs varam jums piedāvāt jūsu vēlamos numurus. [P…"
type textarea "Selge. Tänan info eest. Saame pakkuda teile soovitud tube. Üks peretuba on [DAT…"
type textarea "Labi. Paldies par informāciju. Mēs varam jums piedāvāt jūsu vēlamos numurus. [P…"
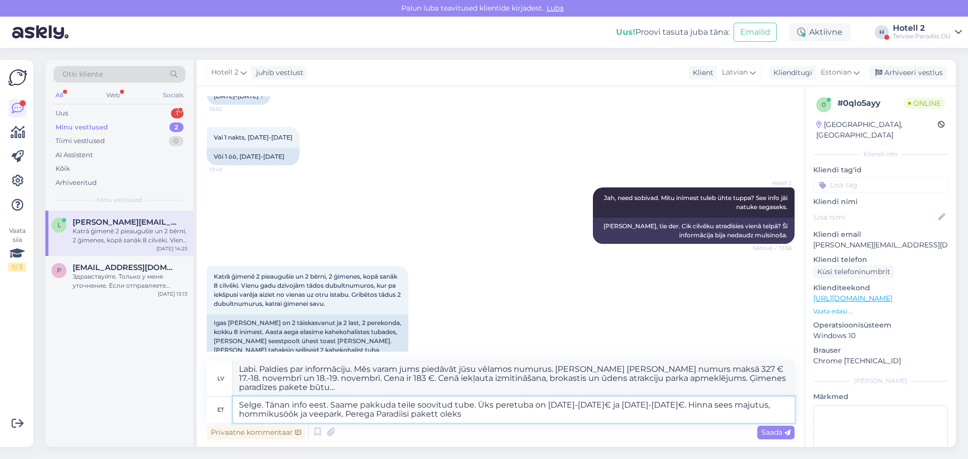
click at [468, 415] on textarea "Selge. Tänan info eest. Saame pakkuda teile soovitud tube. Üks peretuba on [DAT…" at bounding box center [514, 410] width 562 height 26
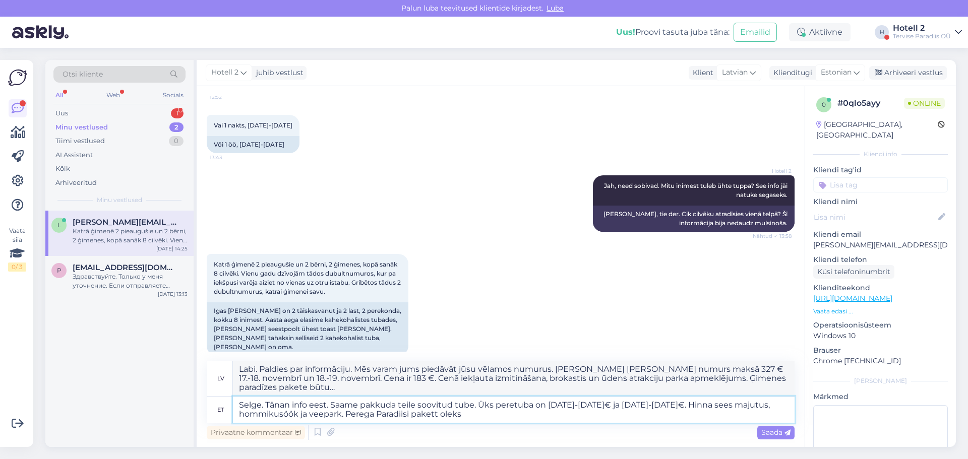
scroll to position [352, 0]
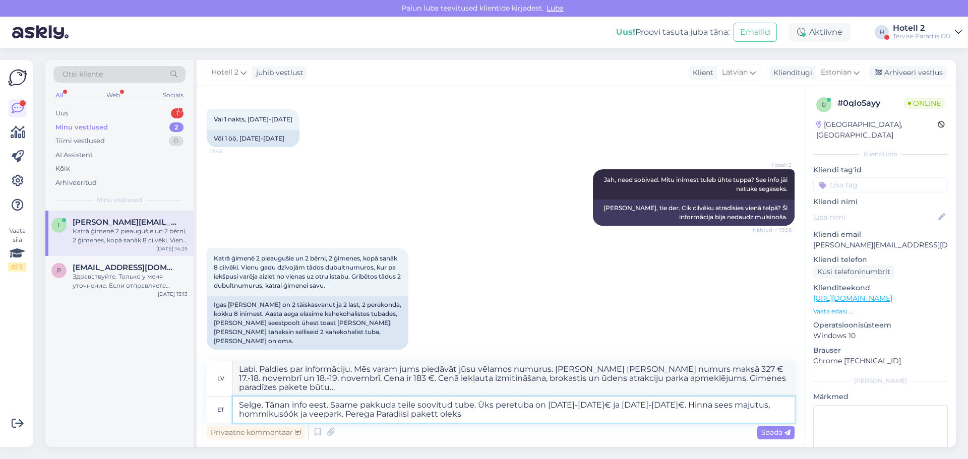
drag, startPoint x: 547, startPoint y: 403, endPoint x: 584, endPoint y: 402, distance: 36.8
click at [584, 402] on textarea "Selge. Tänan info eest. Saame pakkuda teile soovitud tube. Üks peretuba on [DAT…" at bounding box center [514, 410] width 562 height 26
click at [487, 417] on textarea "Selge. Tänan info eest. Saame pakkuda teile soovitud tube. Üks peretuba on [DAT…" at bounding box center [514, 410] width 562 height 26
paste textarea "[DATE]-[DATE]"
type textarea "Selge. Tänan info eest. Saame pakkuda teile soovitud tube. Üks peretuba on [DAT…"
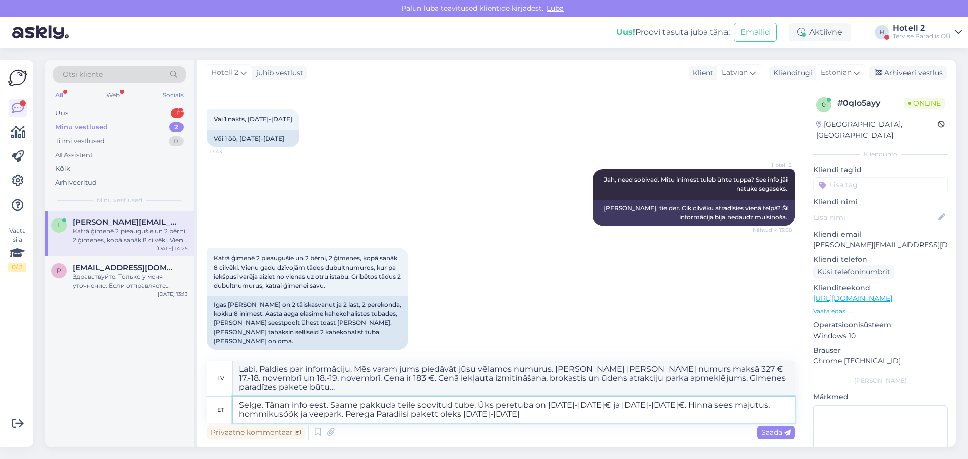
type textarea "Labi. Paldies par informāciju. Mēs varam jums piedāvāt jūsu vēlamos numurus. [P…"
type textarea "Selge. Tänan info eest. Saame pakkuda teile soovitud tube. Üks peretuba on [DAT…"
type textarea "Labi. Paldies par informāciju. Mēs varam jums piedāvāt jūsu vēlamos numurus. [P…"
drag, startPoint x: 618, startPoint y: 404, endPoint x: 656, endPoint y: 404, distance: 37.8
click at [656, 404] on textarea "Selge. Tänan info eest. Saame pakkuda teile soovitud tube. Üks peretuba on [DAT…" at bounding box center [514, 410] width 562 height 26
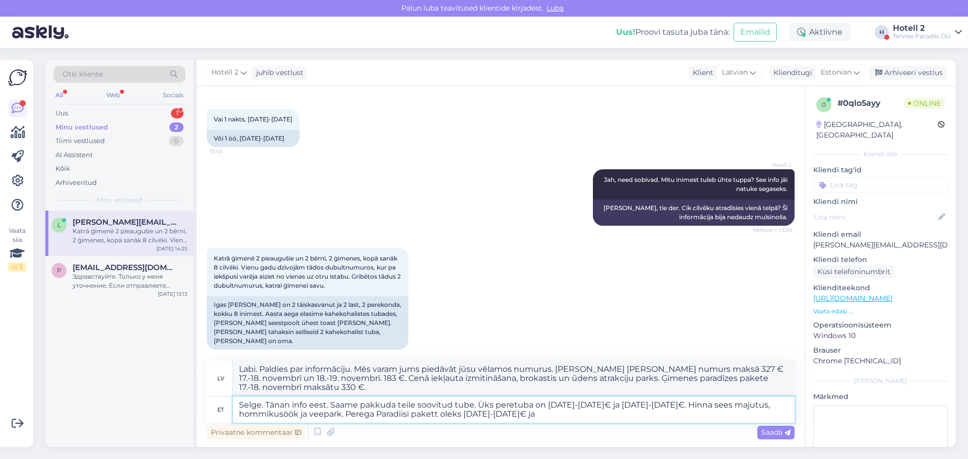
click at [547, 416] on textarea "Selge. Tänan info eest. Saame pakkuda teile soovitud tube. Üks peretuba on [DAT…" at bounding box center [514, 410] width 562 height 26
paste textarea "[DATE]-[DATE]"
type textarea "Selge. Tänan info eest. Saame pakkuda teile soovitud tube. Üks peretuba on [DAT…"
type textarea "Labi. Paldies par informāciju. Mēs varam jums piedāvāt jūsu vēlamos numurus. [P…"
type textarea "Selge. Tänan info eest. Saame pakkuda teile soovitud tube. Üks peretuba on [DAT…"
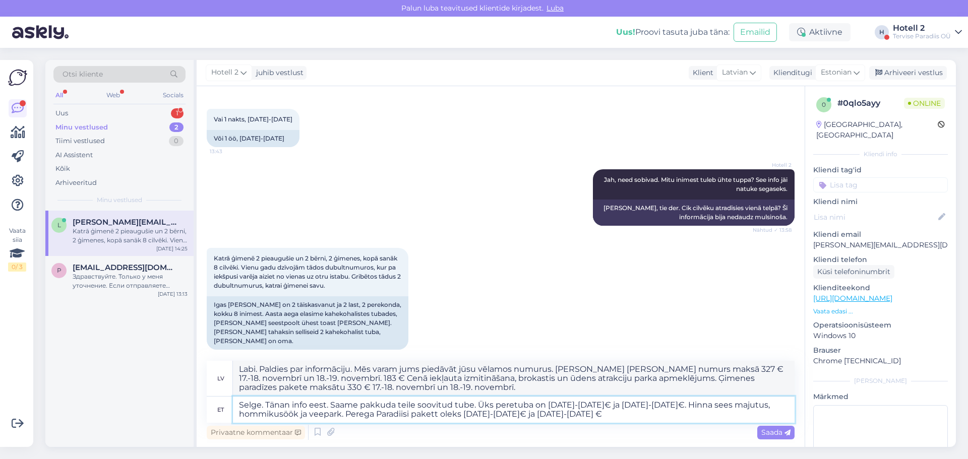
type textarea "Labi. Paldies par informāciju. Mēs varam jums piedāvāt jūsu vēlamos numurus. [P…"
type textarea "Selge. Tänan info eest. Saame pakkuda teile soovitud tube. Üks peretuba on [DAT…"
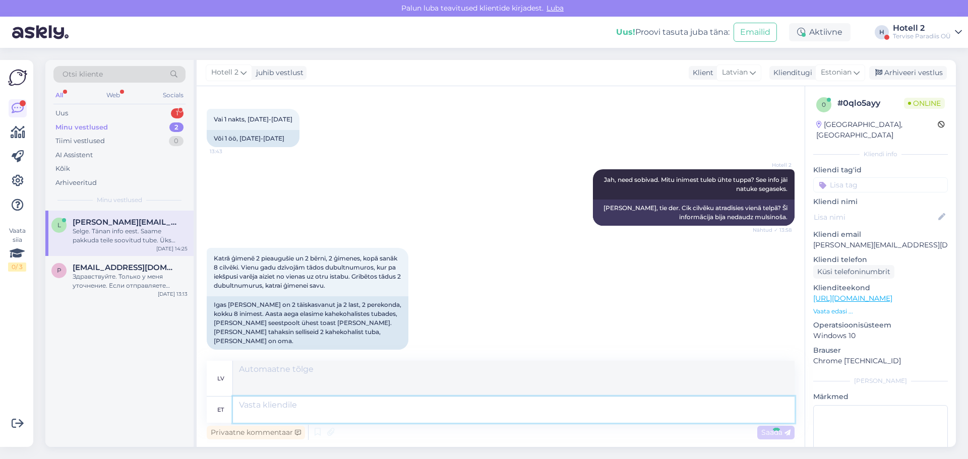
scroll to position [458, 0]
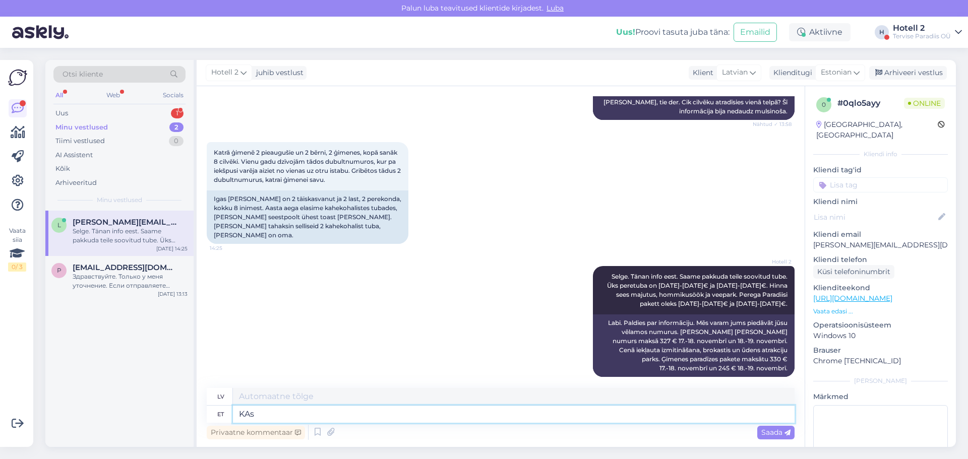
type textarea "KAs"
type textarea "Iekšpusē"
type textarea "Kas"
type textarea "Ir"
type textarea "Kas lapsed"
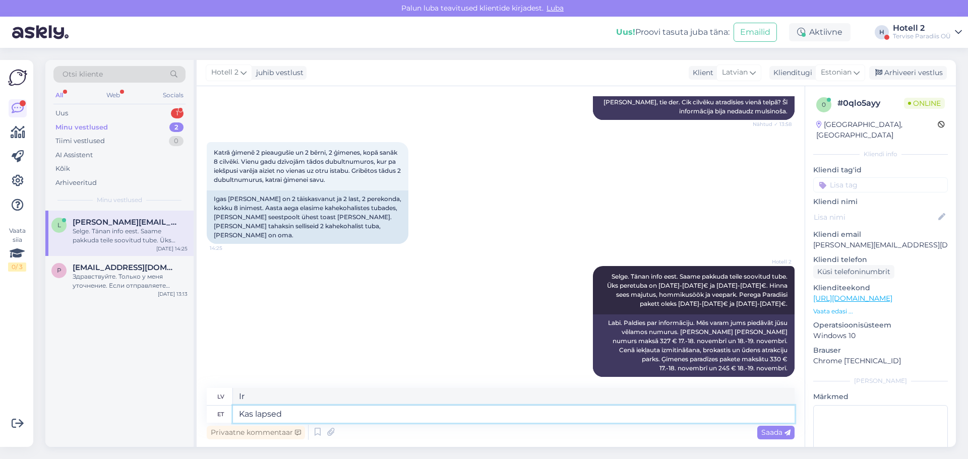
type textarea "[PERSON_NAME]"
type textarea "Kas lapsed jäävad"
type textarea "[PERSON_NAME] paliks?"
type textarea "Kas lapsed jäävad vanusesse"
type textarea "[PERSON_NAME] saglabā savu vecumu?"
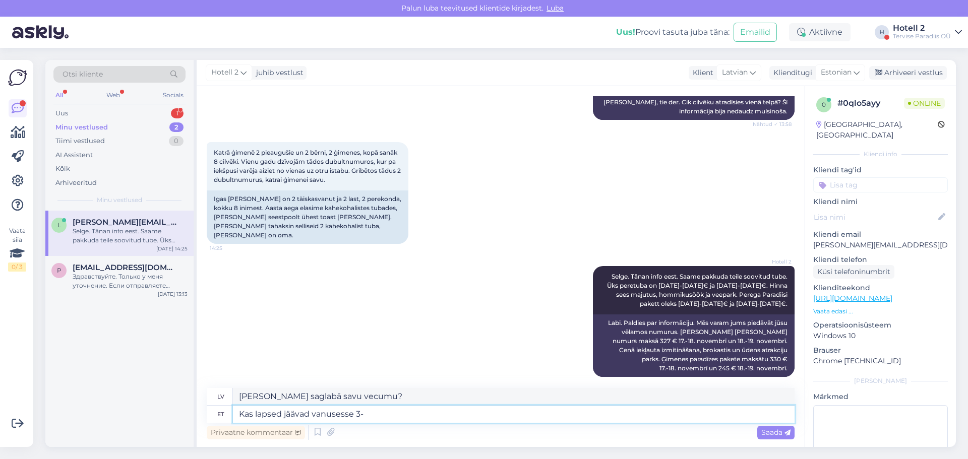
type textarea "Kas lapsed jäävad vanusesse 3-1"
type textarea "[PERSON_NAME] paliek mājās līdz 3 gadu vecumam?"
type textarea "Kas lapsed jäävad vanusesse 3-15 a"
type textarea "[PERSON_NAME] ir vecumā no 3 līdz 15 gadiem?"
type textarea "Kas lapsed jäävad vanusesse 3-15 aastat?"
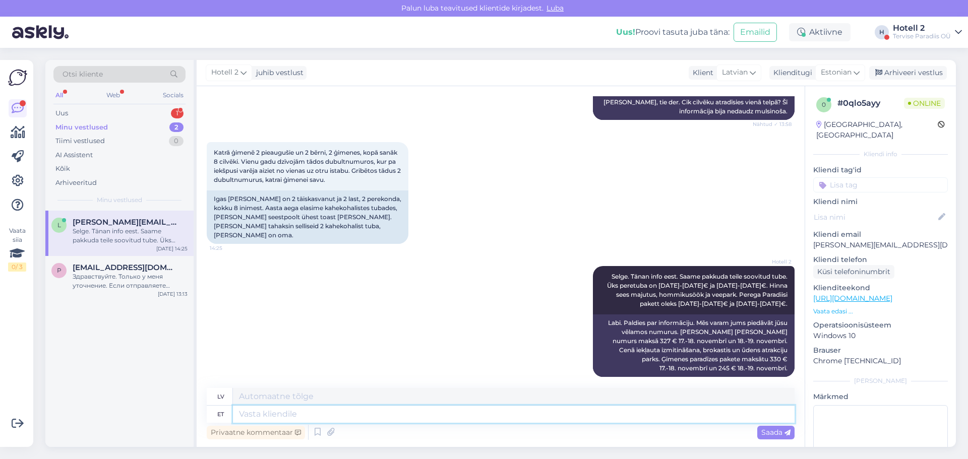
scroll to position [519, 0]
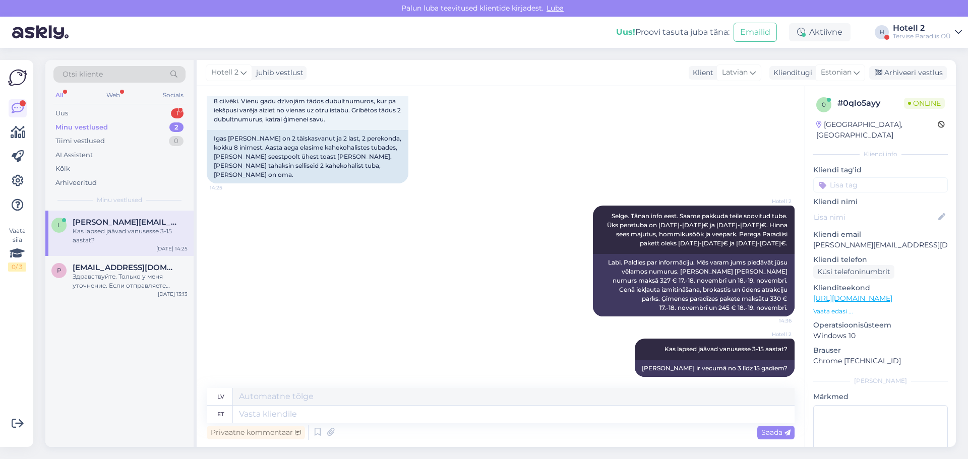
click at [140, 239] on div "Kas lapsed jäävad vanusesse 3-15 aastat?" at bounding box center [130, 236] width 115 height 18
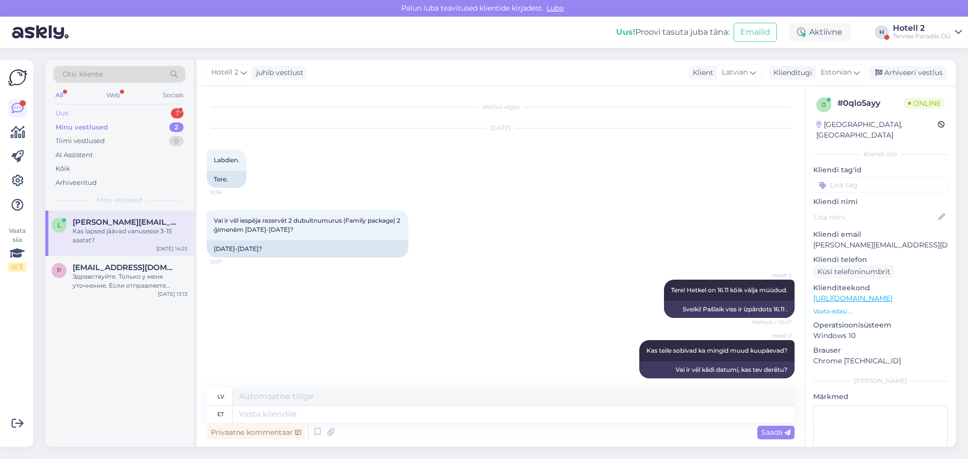
click at [135, 112] on div "Uus 1" at bounding box center [119, 113] width 132 height 14
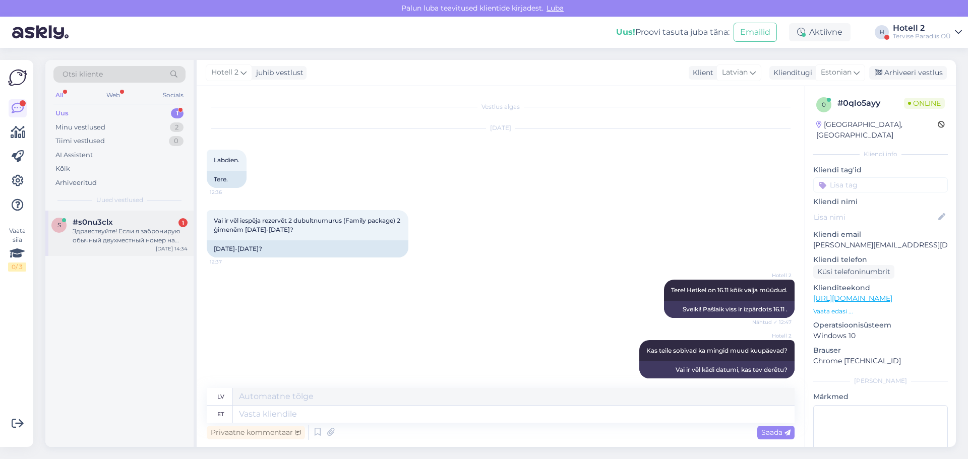
click at [96, 238] on div "Здравствуйте! Если я забронирую обычный двухместный номер на ближайшие выходные…" at bounding box center [130, 236] width 115 height 18
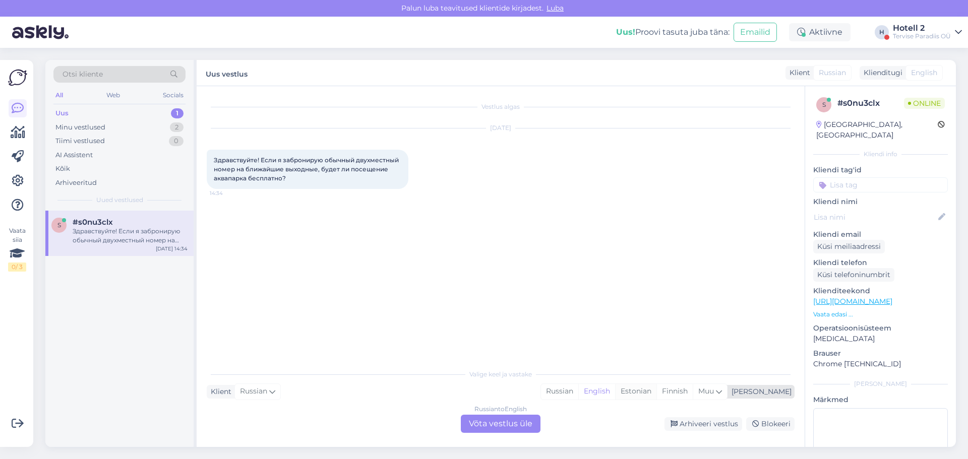
click at [656, 392] on div "Estonian" at bounding box center [635, 391] width 41 height 15
click at [483, 421] on div "Russian to Estonian Võta vestlus üle" at bounding box center [501, 424] width 80 height 18
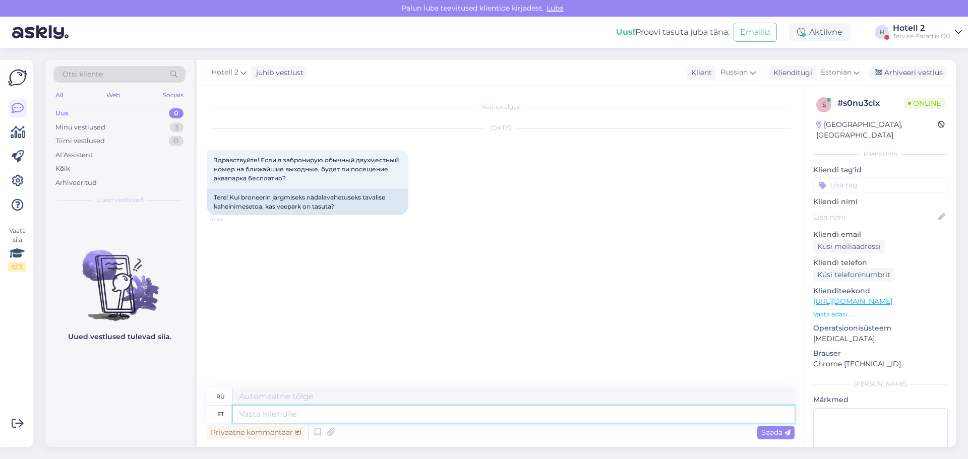
click at [251, 415] on textarea at bounding box center [514, 414] width 562 height 17
type textarea "Tere!"
type textarea "Привет!"
type textarea "Tere! [GEOGRAPHIC_DATA],"
type textarea "Привет! Да,"
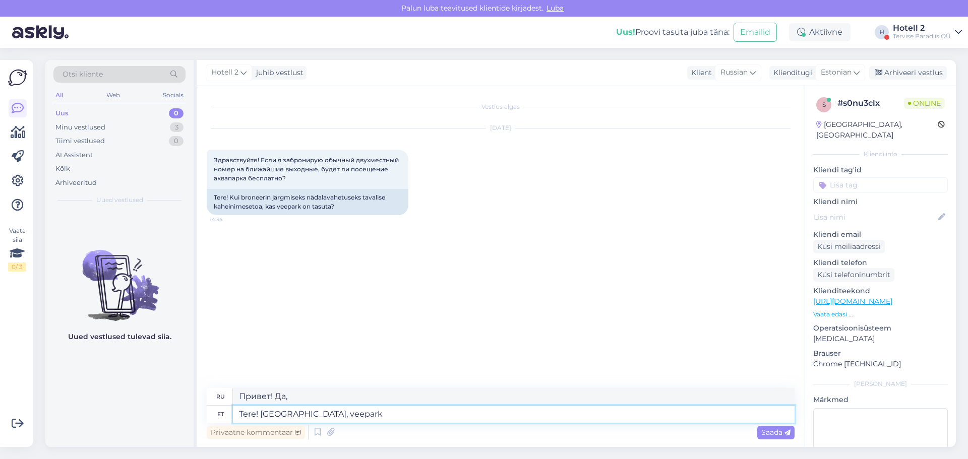
type textarea "Tere! [GEOGRAPHIC_DATA], veepark o"
type textarea "Здравствуйте! Да, аквапарк."
type textarea "Tere! [GEOGRAPHIC_DATA], veepark on s"
type textarea "Здравствуйте! Да, здесь есть аквапарк."
type textarea "Tere! [GEOGRAPHIC_DATA], veepark on toa"
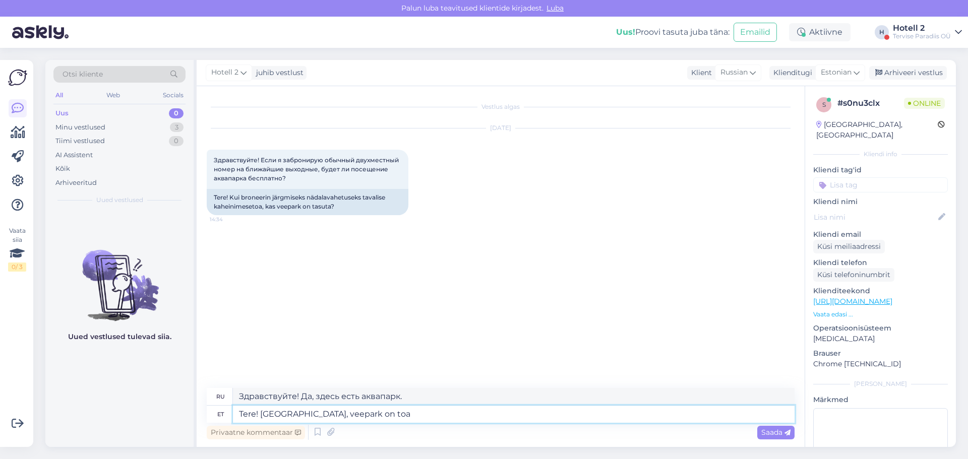
type textarea "Здравствуйте! Да, аквапарк в номере."
type textarea "Tere! Jah, veepark on toa hinna s"
type textarea "Здравствуйте! Да, аквапарк входит в стоимость номера."
type textarea "Tere! Jah, veepark on toa hinna sees, aga"
type textarea "Здравствуйте! Да, аквапарк входит в стоимость номера, но"
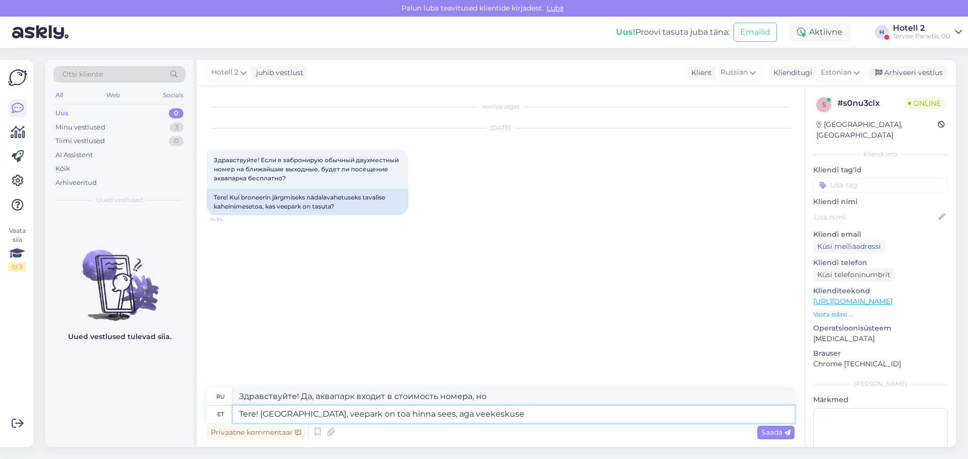
type textarea "Tere! [GEOGRAPHIC_DATA], veepark on toa hinna sees, aga veekeskuse h"
type textarea "Здравствуйте! Да, аквапарк входит в стоимость номера, но аквапарк..."
type textarea "Tere! [GEOGRAPHIC_DATA], veepark on toa hinna sees, aga veekeskuse hoolduspäeva…"
type textarea "Здравствуйте! Да, аквапарк включён в стоимость номера, но дни обслуживания аква…"
type textarea "Tere! [GEOGRAPHIC_DATA], veepark on toa hinna sees, aga veekeskuse hoolduspäeva…"
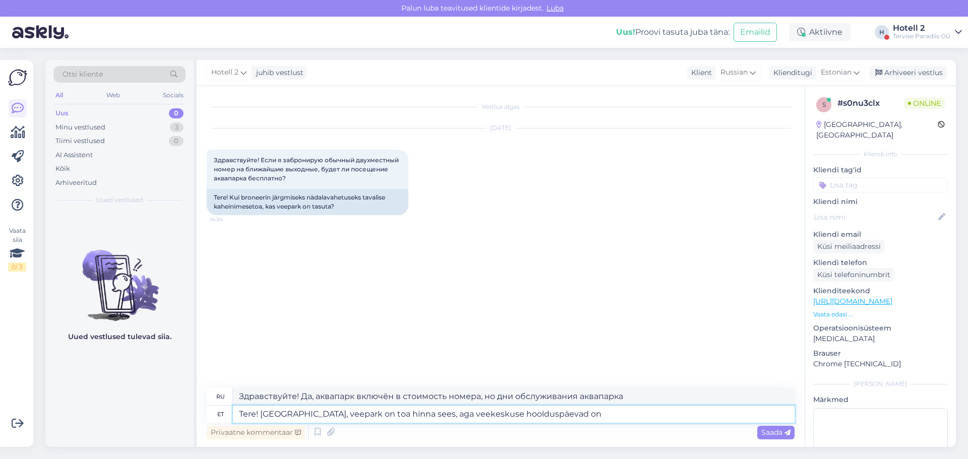
type textarea "Здравствуйте! Да, аквапарк включён в стоимость номера, но дни обслуживания аква…"
type textarea "Tere! [GEOGRAPHIC_DATA], veepark on toa hinna sees, aga veekeskuse hoolduspäeva…"
type textarea "Здравствуйте! Да, аквапарк включён в стоимость номера, но дни технического обсл…"
type textarea "Tere! [GEOGRAPHIC_DATA], veepark on toa hinna sees, aga veekeskuse hoolduspäeva…"
type textarea "Здравствуйте! Да, аквапарк включён в стоимость номера, но дни технического обсл…"
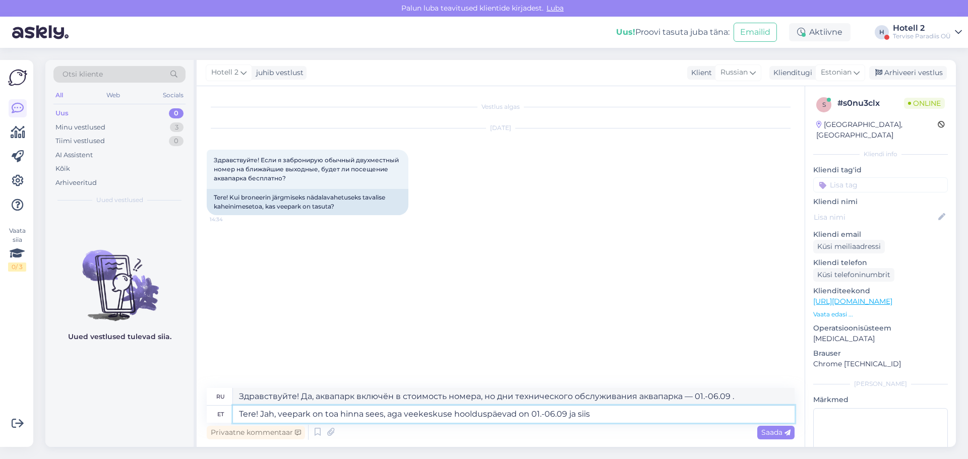
type textarea "Tere! Jah, veepark on toa hinna sees, aga veekeskuse hoolduspäevad on 01.-06.09…"
type textarea "Здравствуйте! Да, аквапарк включён в стоимость номера, но дни технического обсл…"
type textarea "Tere! Jah, veepark on toa hinna sees, aga veekeskuse hoolduspäevad on 01.-06.09…"
type textarea "Здравствуйте! Да, аквапарк включён в стоимость номера, но дни технического обсл…"
type textarea "Tere! Jah, veepark on toa hinna sees, aga veekeskuse hoolduspäevad on 01.-06.09…"
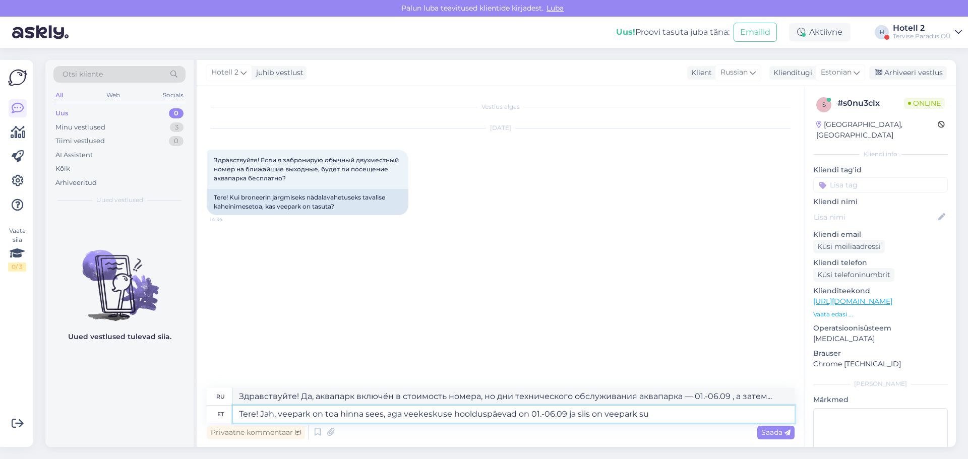
type textarea "Здравствуйте! Да, аквапарк включён в стоимость номера, но дни технического обсл…"
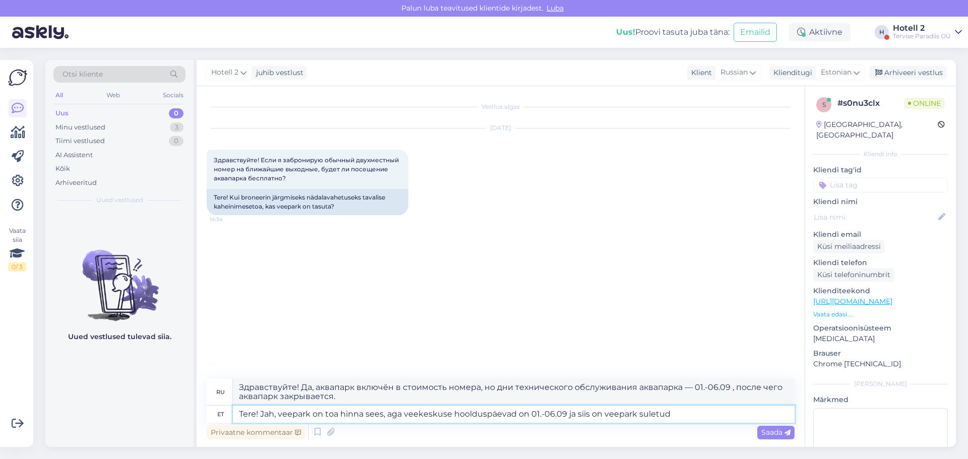
type textarea "Tere! Jah, veepark on toa hinna sees, aga veekeskuse hoolduspäevad on 01.-06.09…"
type textarea "Здравствуйте! Да, аквапарк включён в стоимость номера, но с 01.-06.09 он закрыт."
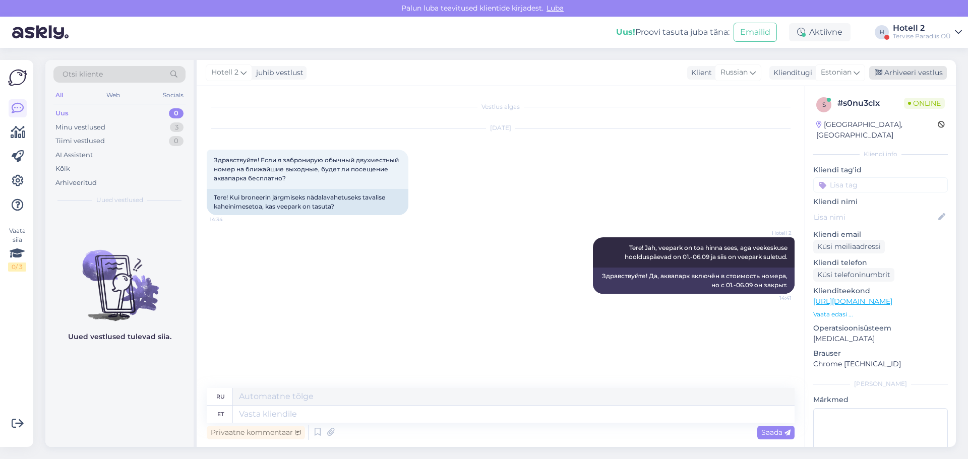
click at [879, 69] on div "Arhiveeri vestlus" at bounding box center [908, 73] width 78 height 14
